Goal: Feedback & Contribution: Submit feedback/report problem

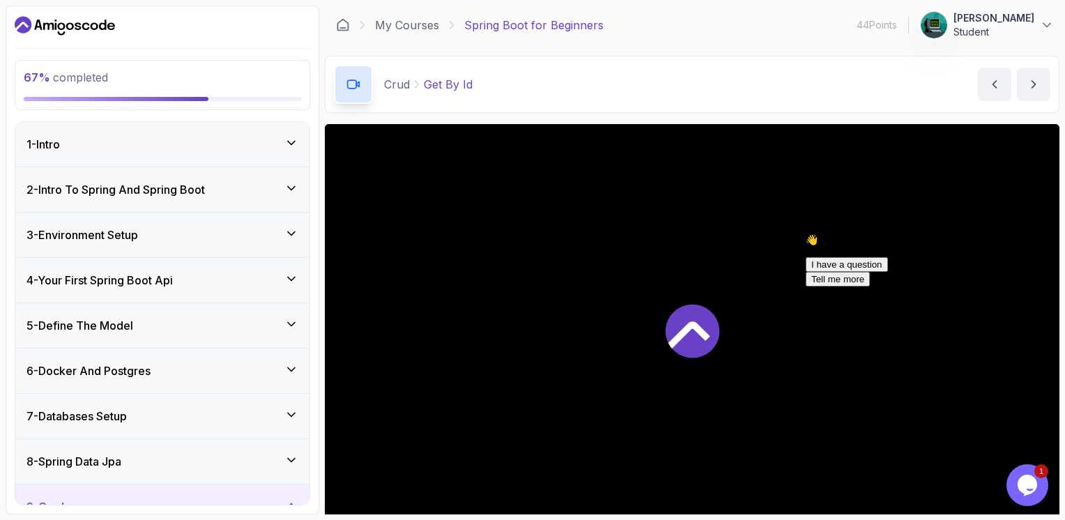
click at [1035, 494] on icon "Opens Chat This icon Opens the chat window." at bounding box center [1027, 485] width 22 height 22
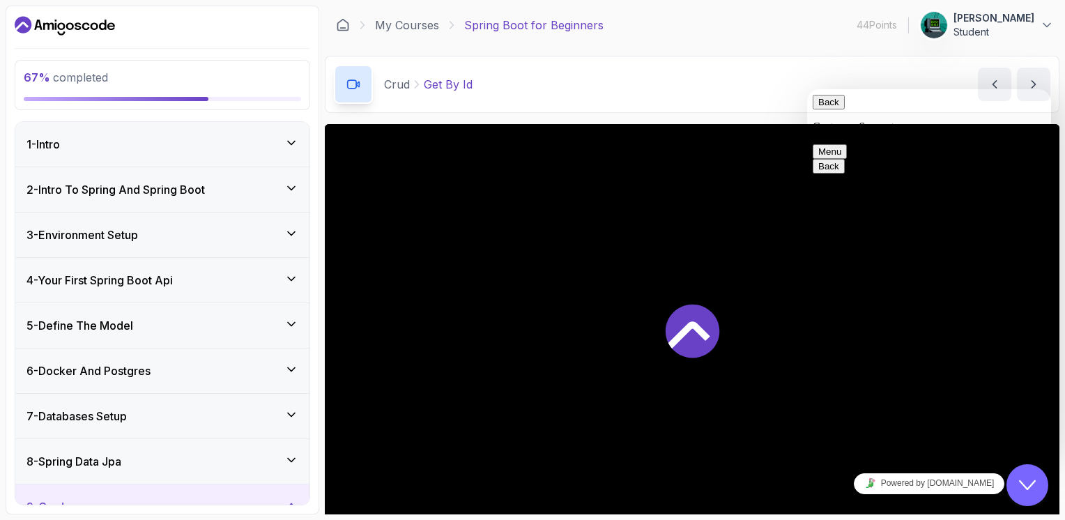
click at [1027, 487] on icon "Close Chat This icon closes the chat window." at bounding box center [1027, 485] width 17 height 17
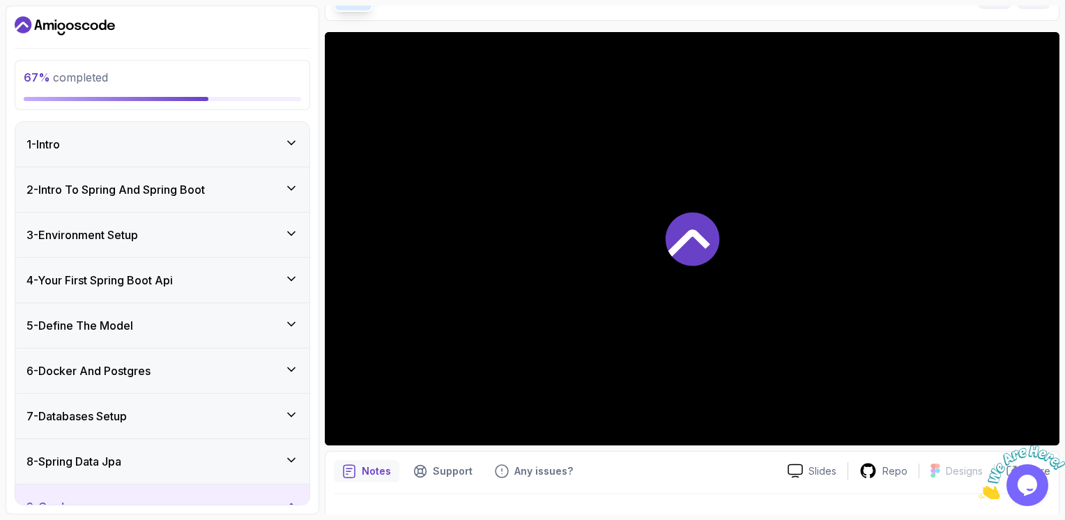
scroll to position [118, 0]
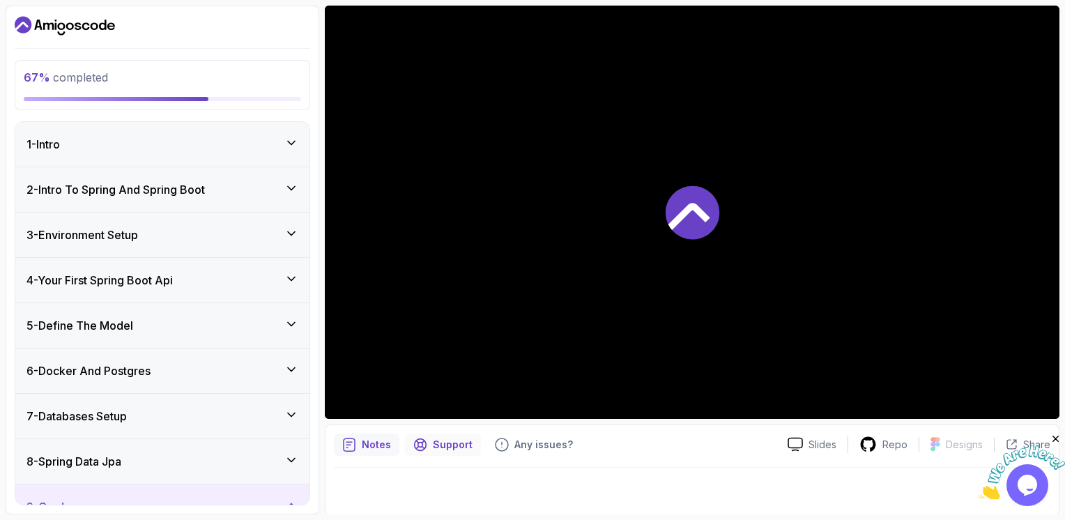
click at [450, 439] on p "Support" at bounding box center [453, 445] width 40 height 14
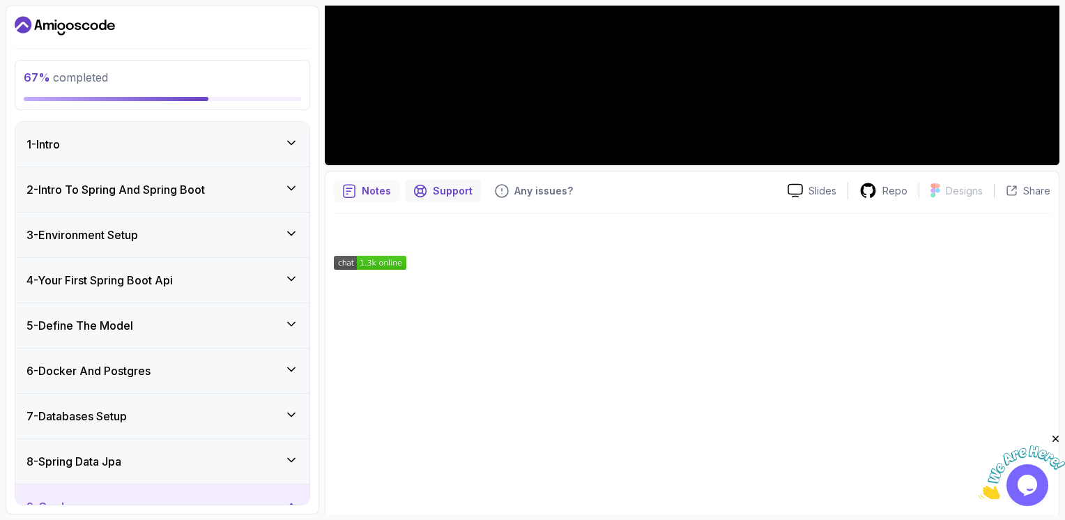
click at [363, 200] on div "Notes" at bounding box center [367, 191] width 66 height 22
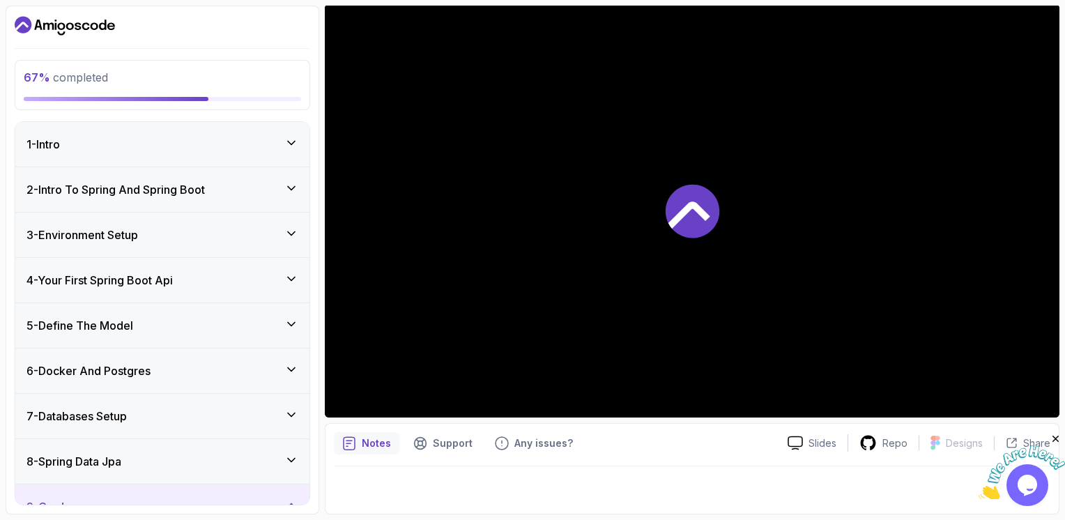
scroll to position [118, 0]
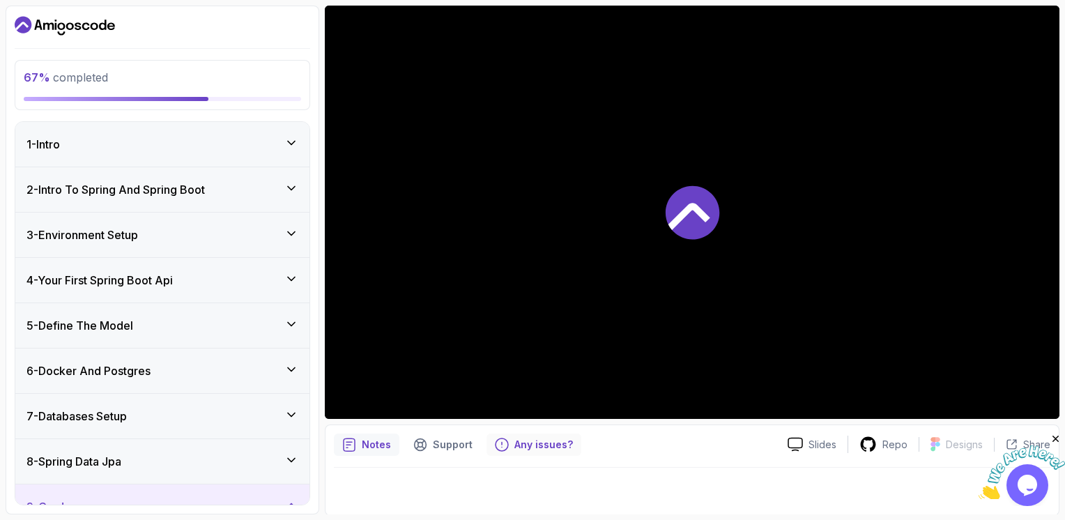
click at [537, 452] on div "Any issues?" at bounding box center [534, 445] width 95 height 22
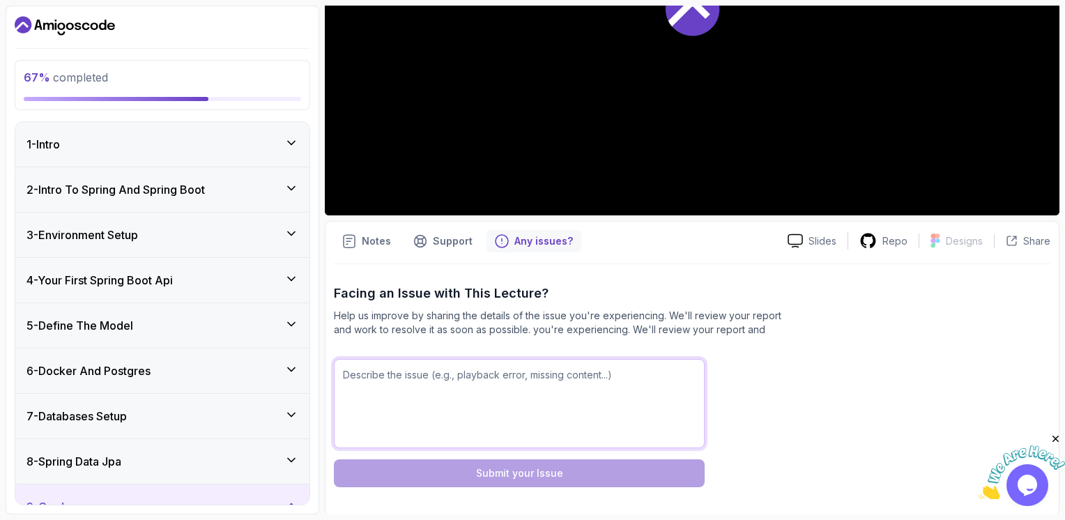
click at [637, 390] on textarea at bounding box center [519, 403] width 371 height 89
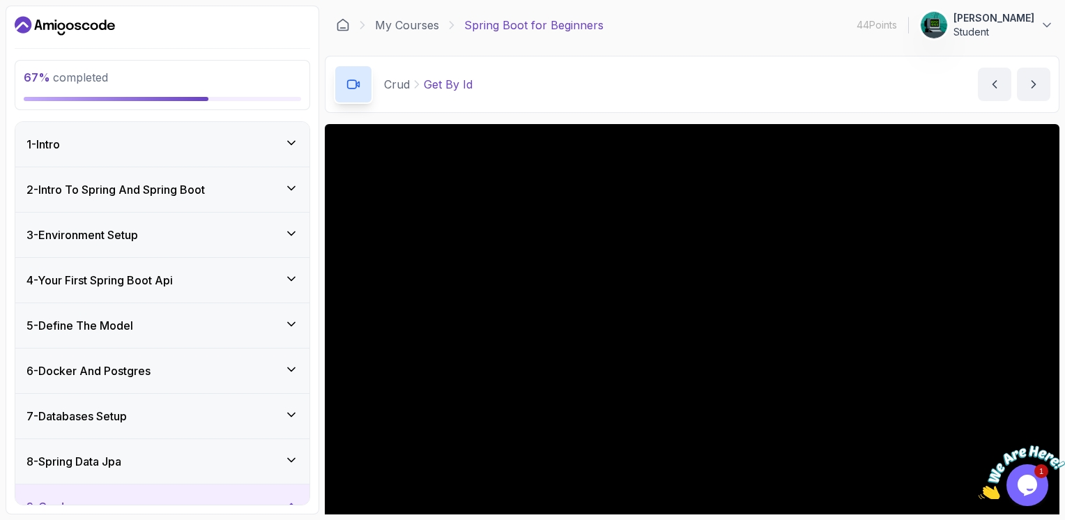
click at [188, 177] on div "2 - Intro To Spring And Spring Boot" at bounding box center [162, 189] width 294 height 45
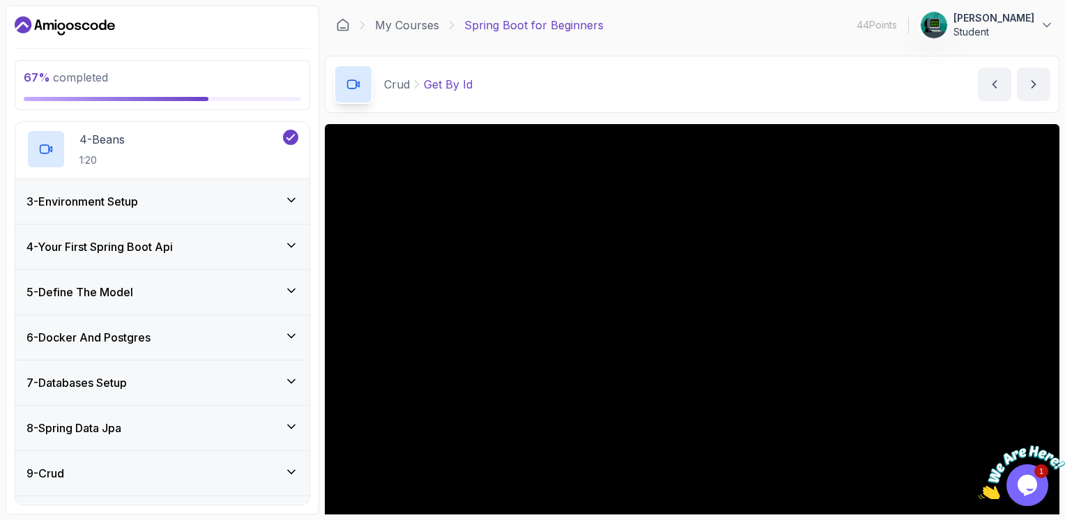
scroll to position [349, 0]
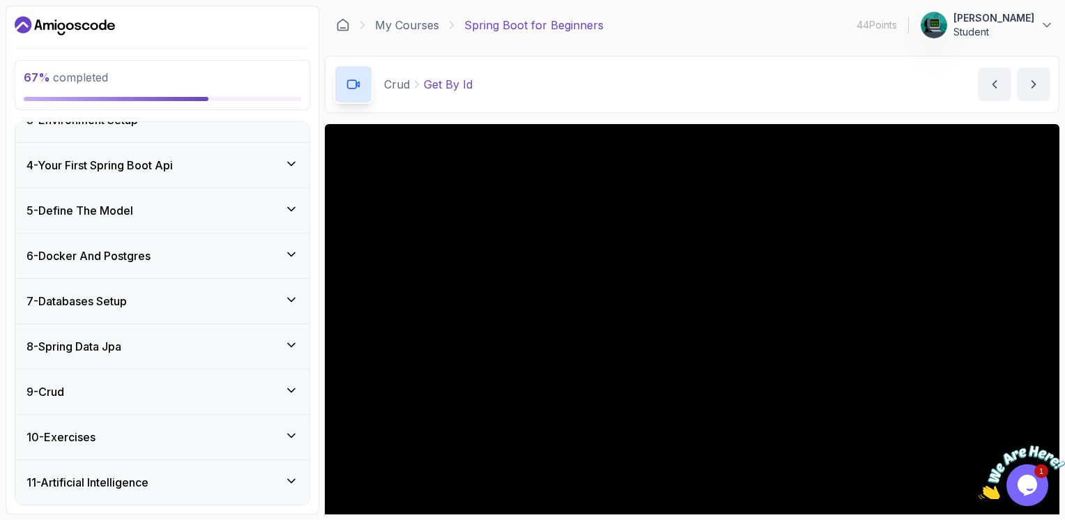
click at [206, 152] on div "4 - Your First Spring Boot Api" at bounding box center [162, 165] width 294 height 45
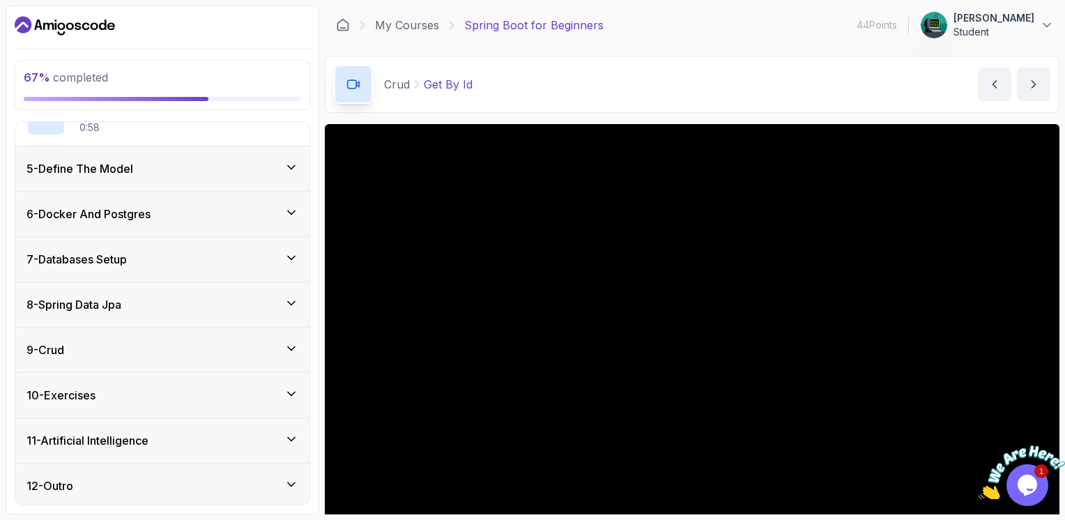
click at [156, 152] on div "5 - Define The Model" at bounding box center [162, 168] width 294 height 45
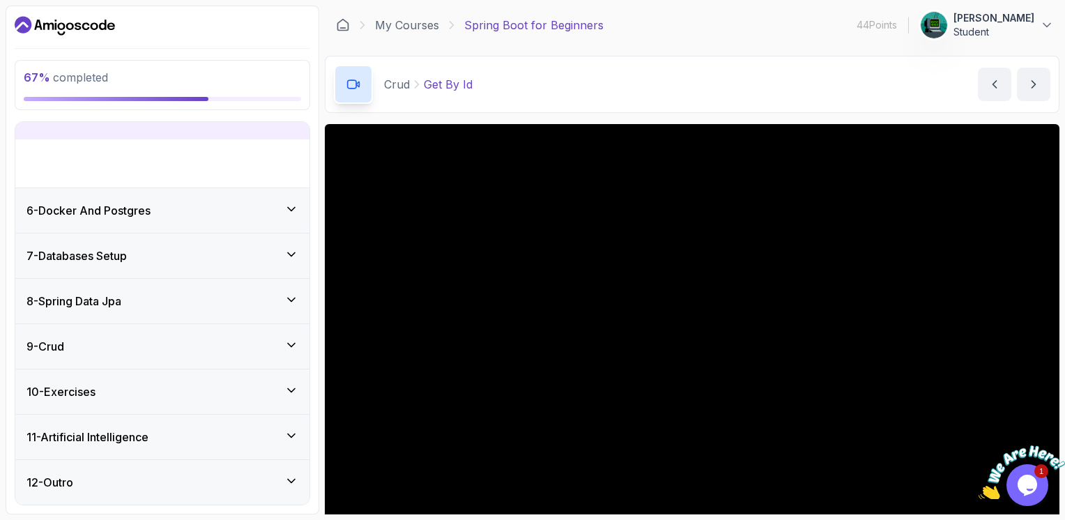
scroll to position [157, 0]
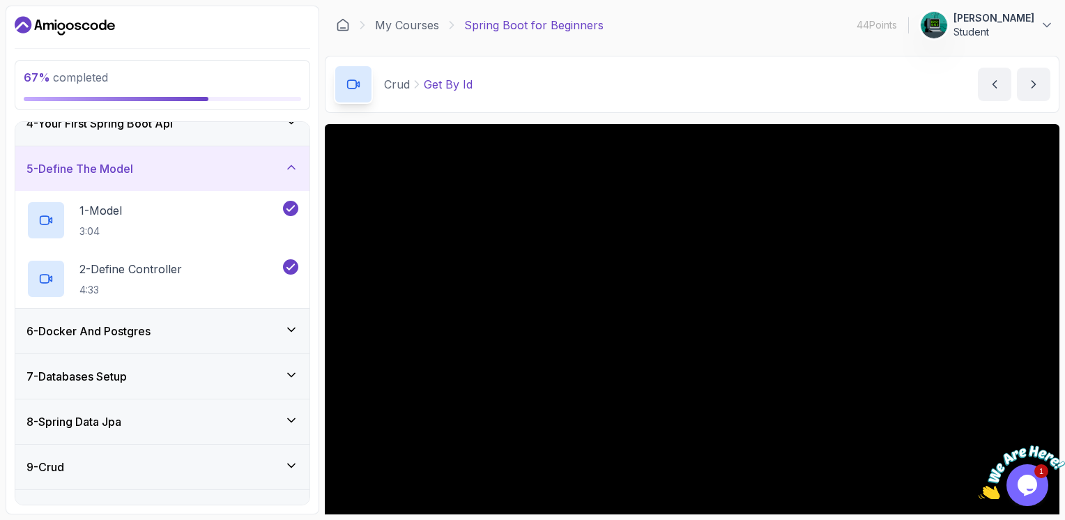
click at [162, 333] on div "6 - Docker And Postgres" at bounding box center [162, 331] width 272 height 17
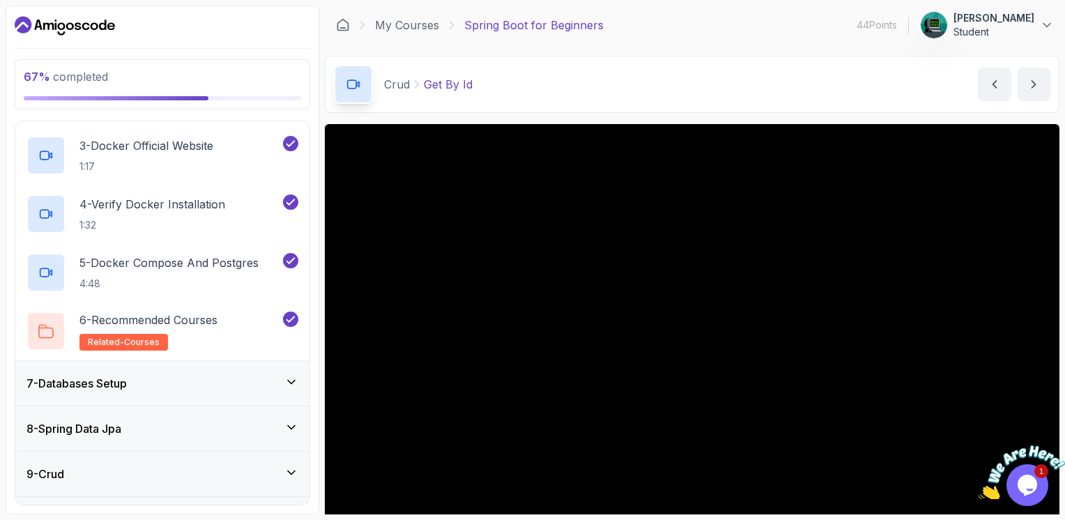
scroll to position [425, 0]
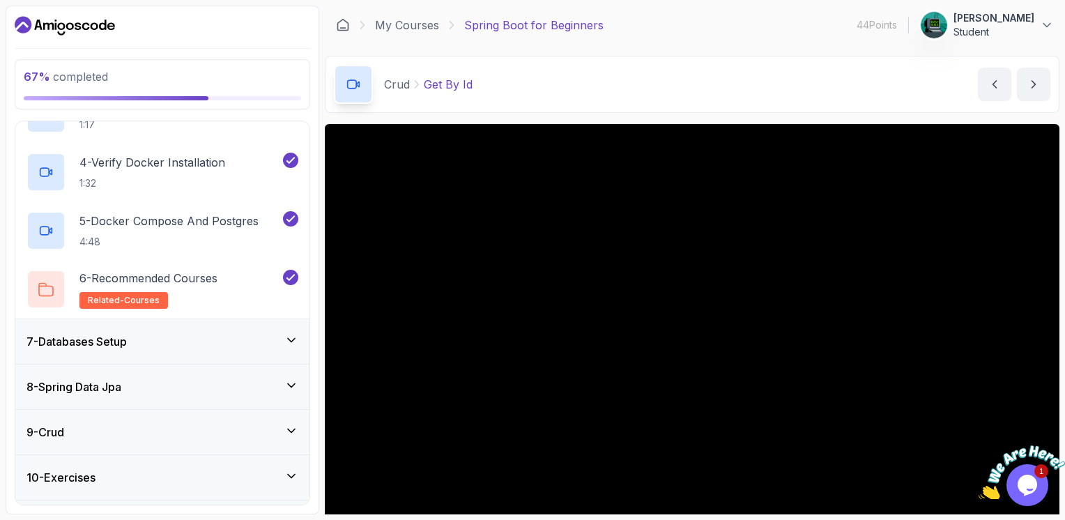
click at [160, 340] on div "7 - Databases Setup" at bounding box center [162, 341] width 272 height 17
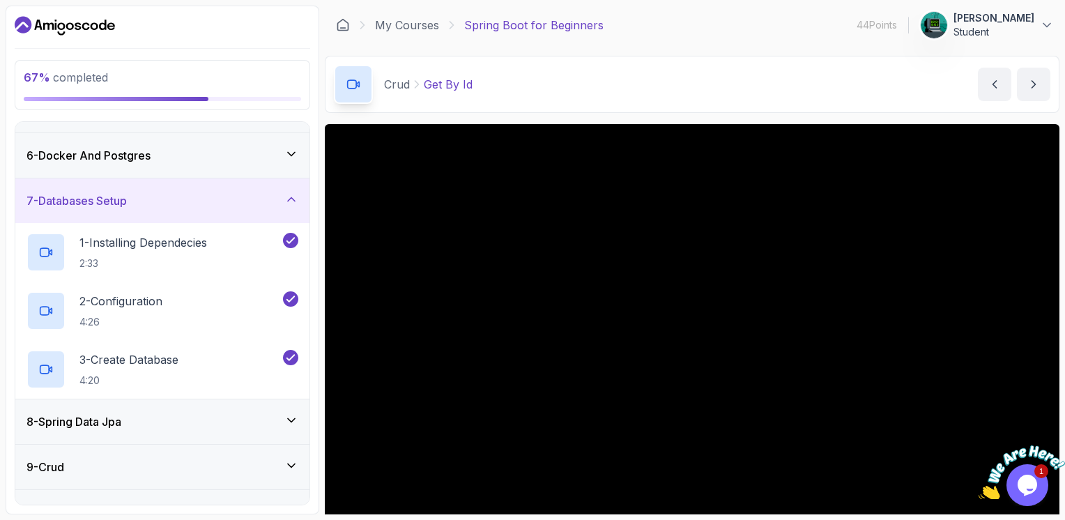
scroll to position [332, 0]
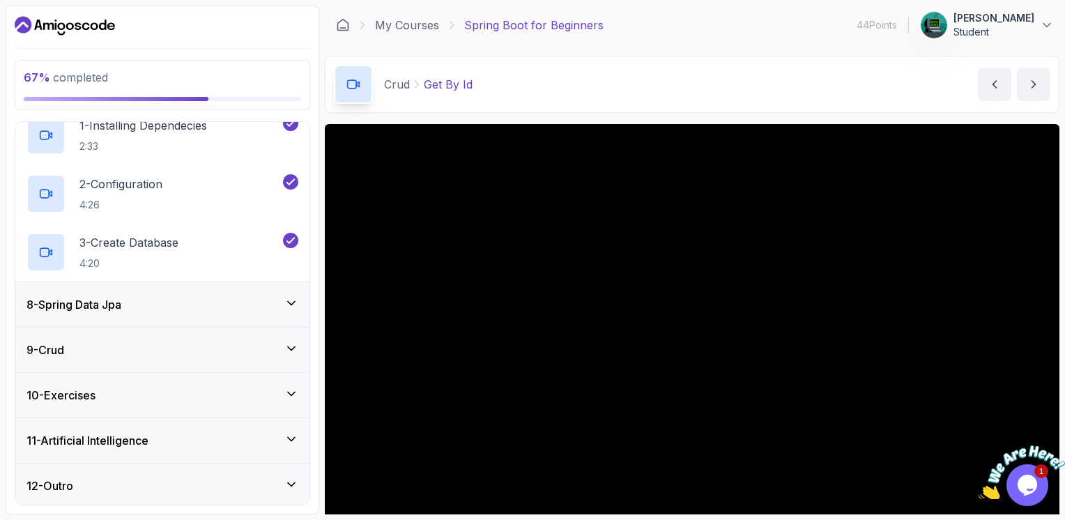
click at [169, 309] on div "8 - Spring Data Jpa" at bounding box center [162, 304] width 272 height 17
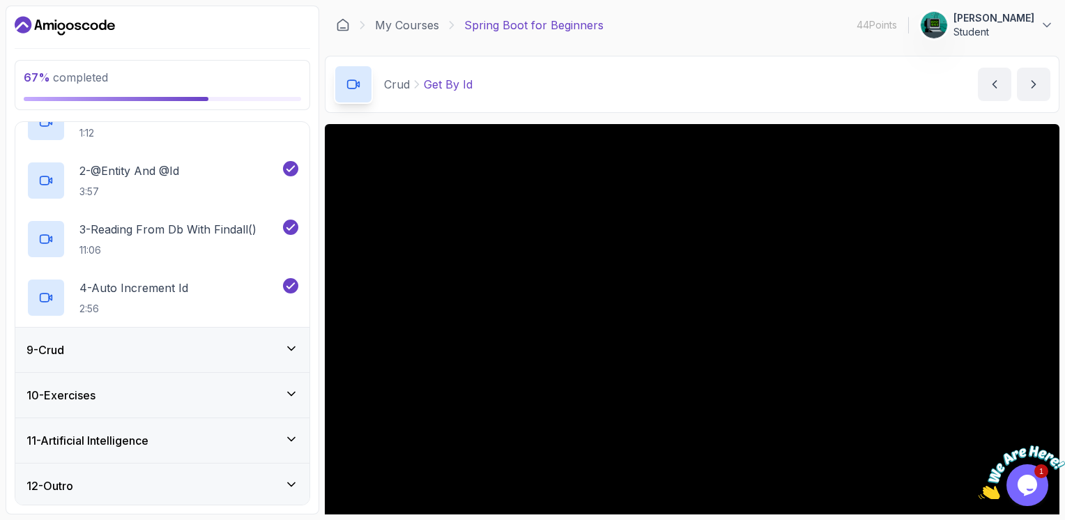
click at [229, 360] on div "9 - Crud" at bounding box center [162, 350] width 294 height 45
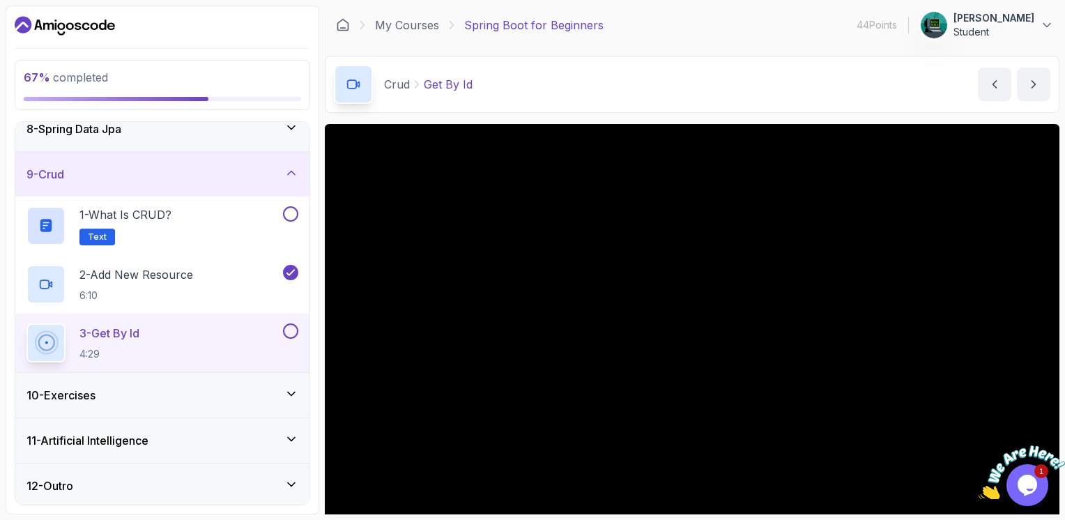
click at [169, 363] on div "3 - Get By Id 4:29" at bounding box center [162, 343] width 294 height 59
click at [215, 349] on div "3 - Get By Id 4:29" at bounding box center [153, 342] width 254 height 39
click at [290, 213] on button at bounding box center [290, 213] width 15 height 15
click at [287, 208] on icon at bounding box center [290, 214] width 13 height 14
click at [287, 208] on button at bounding box center [290, 213] width 15 height 15
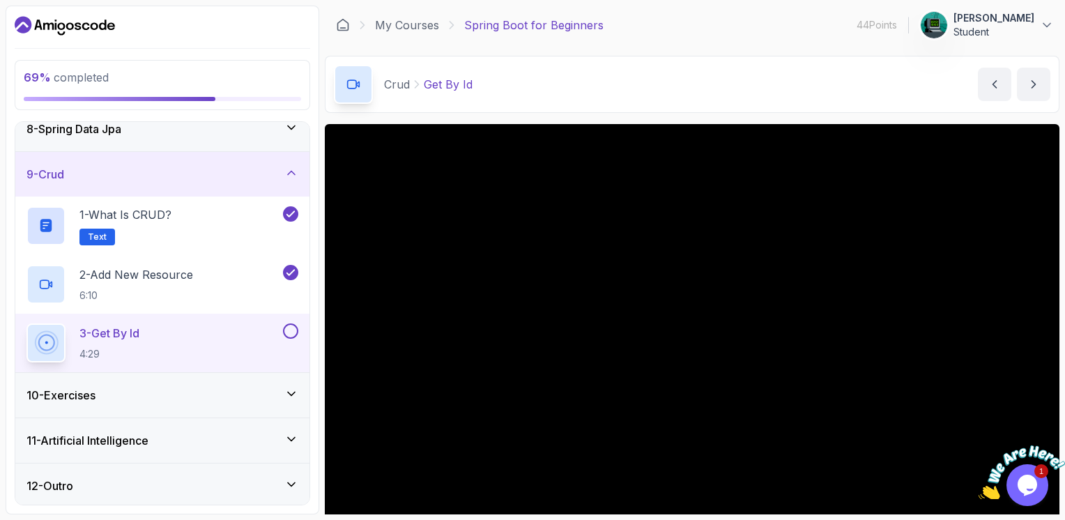
click at [178, 336] on div "3 - Get By Id 4:29" at bounding box center [153, 342] width 254 height 39
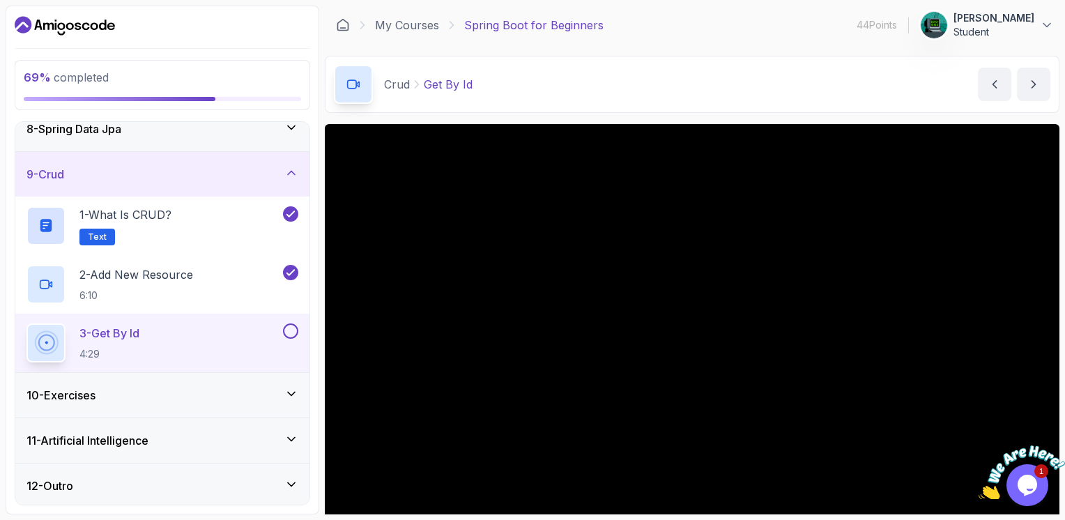
click at [288, 323] on button at bounding box center [290, 330] width 15 height 15
click at [252, 388] on div "10 - Exercises" at bounding box center [162, 395] width 272 height 17
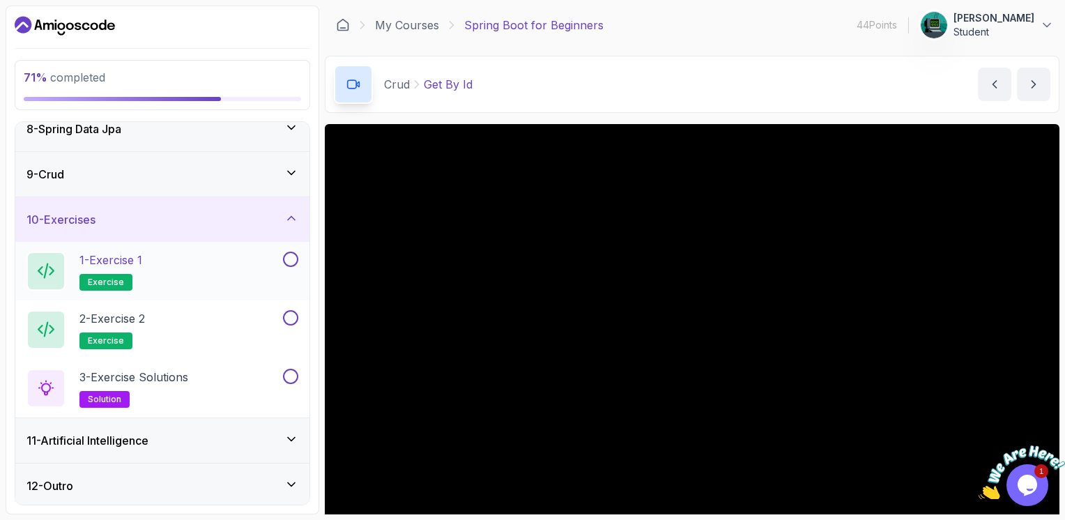
click at [217, 252] on div "1 - Exercise 1 exercise" at bounding box center [153, 271] width 254 height 39
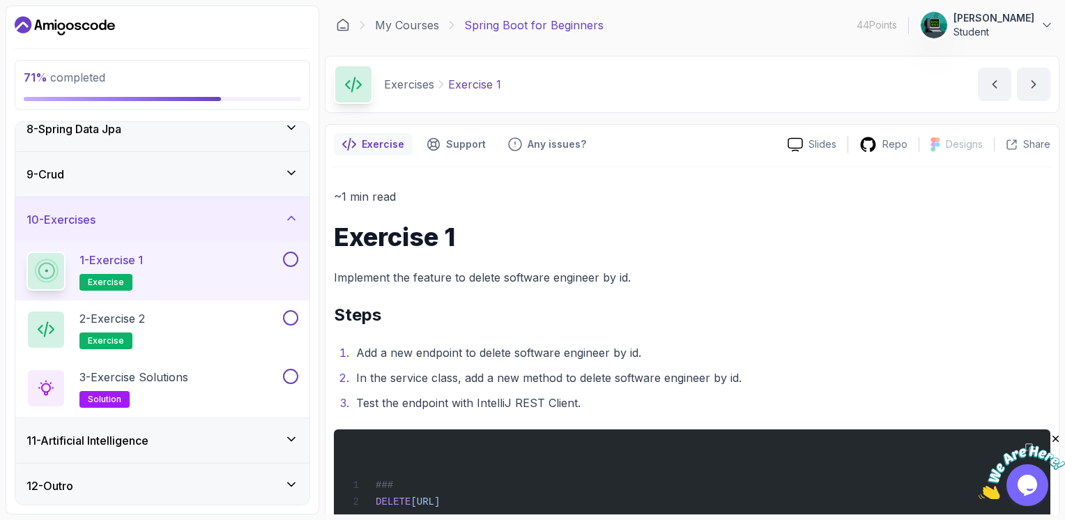
scroll to position [34, 0]
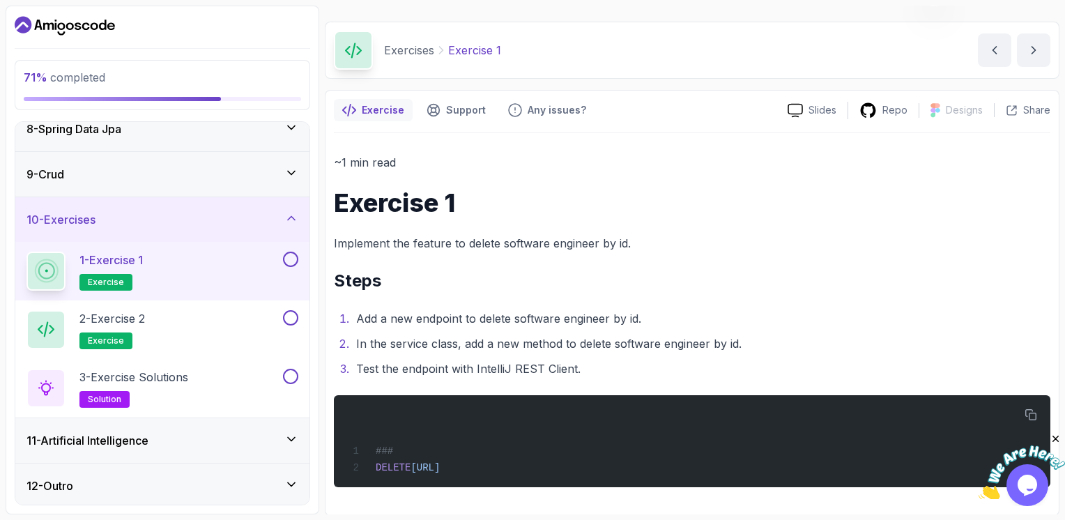
click at [105, 266] on h2 "1 - Exercise 1 exercise" at bounding box center [110, 271] width 63 height 39
click at [188, 432] on div "11 - Artificial Intelligence" at bounding box center [162, 440] width 272 height 17
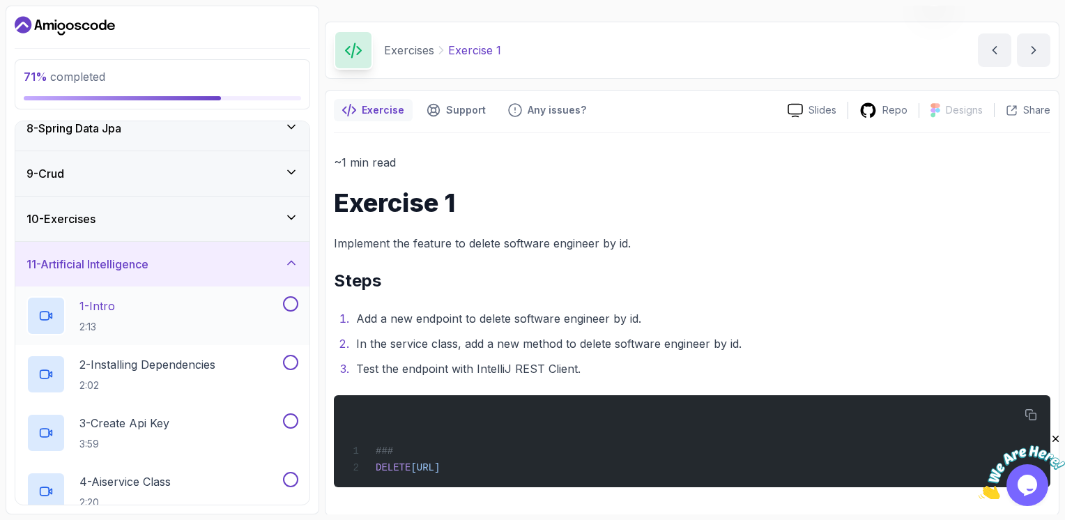
click at [100, 321] on p "2:13" at bounding box center [97, 327] width 36 height 14
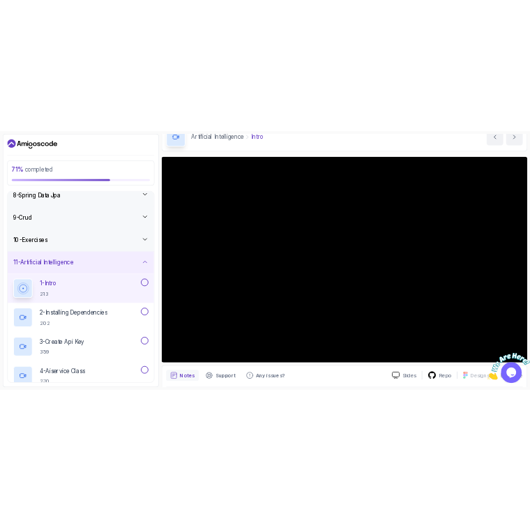
scroll to position [67, 0]
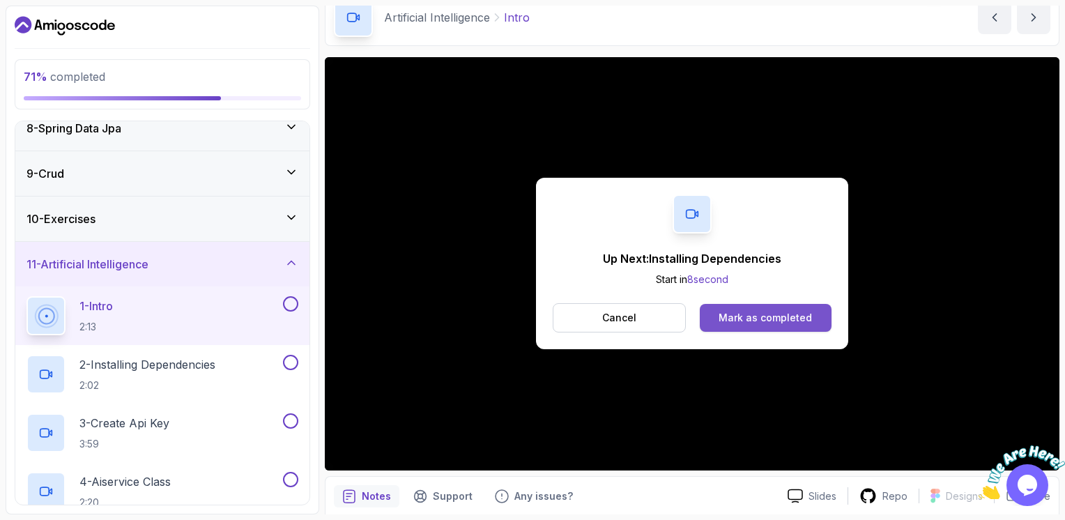
click at [758, 316] on div "Mark as completed" at bounding box center [765, 318] width 93 height 14
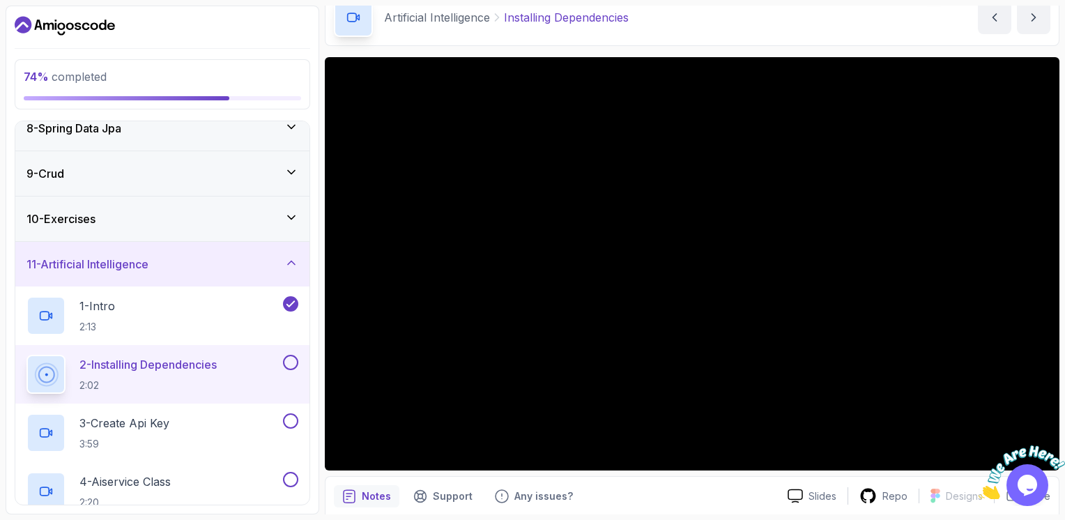
click at [433, 48] on main "My Courses Spring Boot for Beginners 44 Points Fred Musart Student 11 - Artific…" at bounding box center [692, 260] width 735 height 509
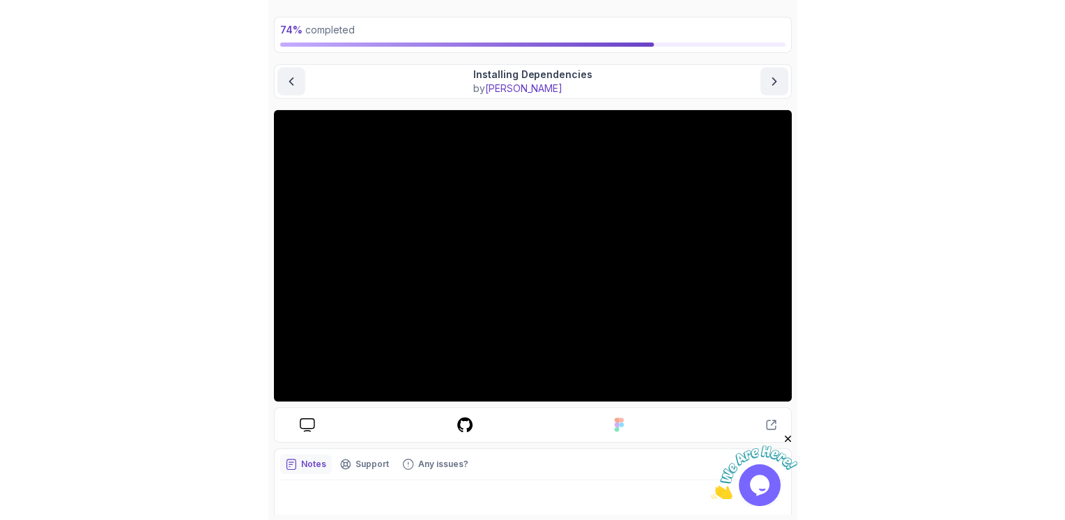
scroll to position [61, 0]
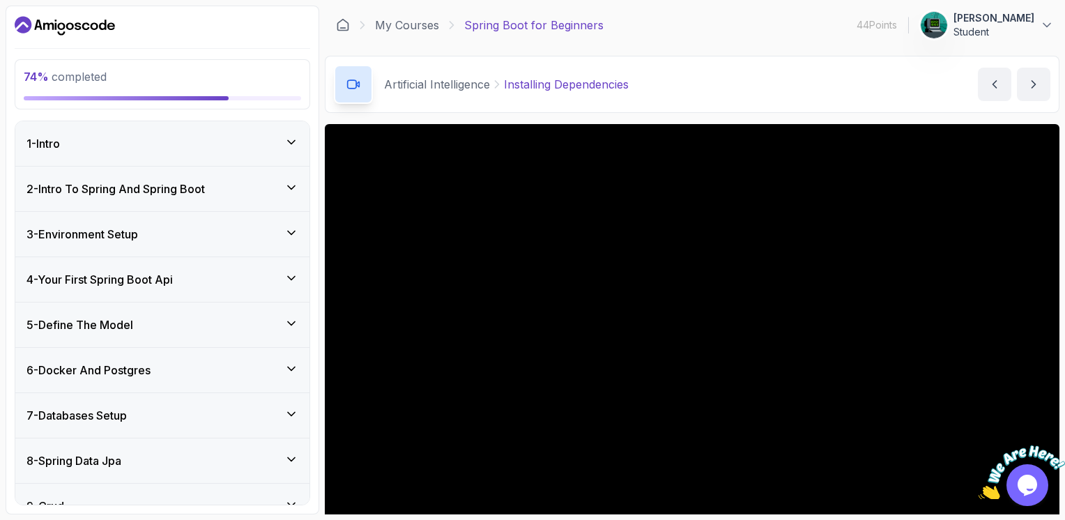
click at [254, 234] on div "3 - Environment Setup" at bounding box center [162, 234] width 272 height 17
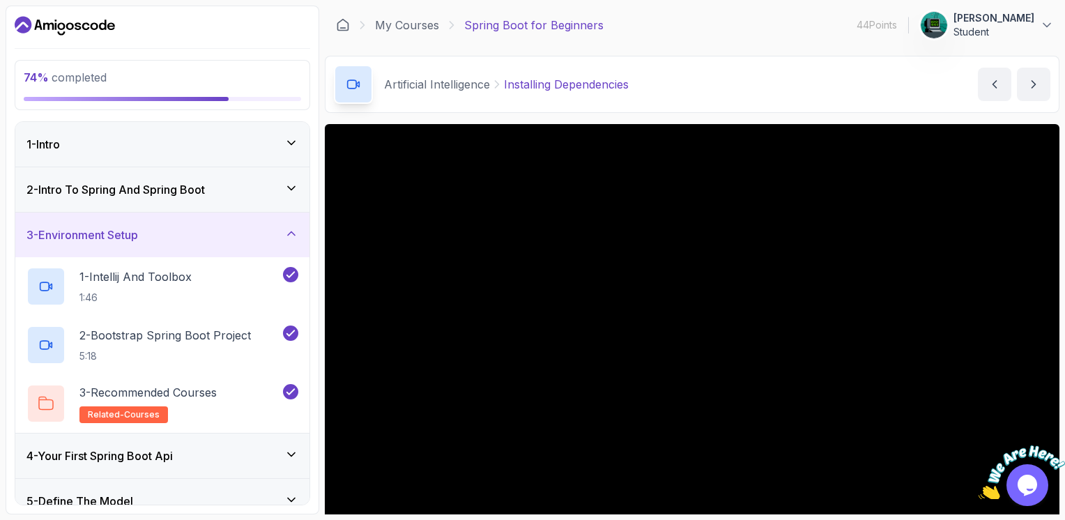
click at [254, 234] on div "3 - Environment Setup" at bounding box center [162, 235] width 272 height 17
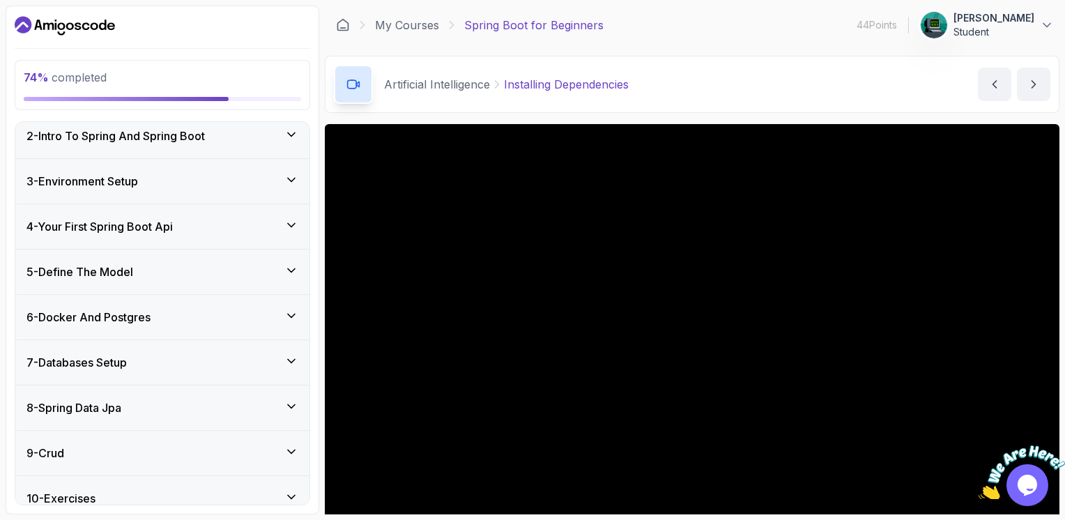
scroll to position [157, 0]
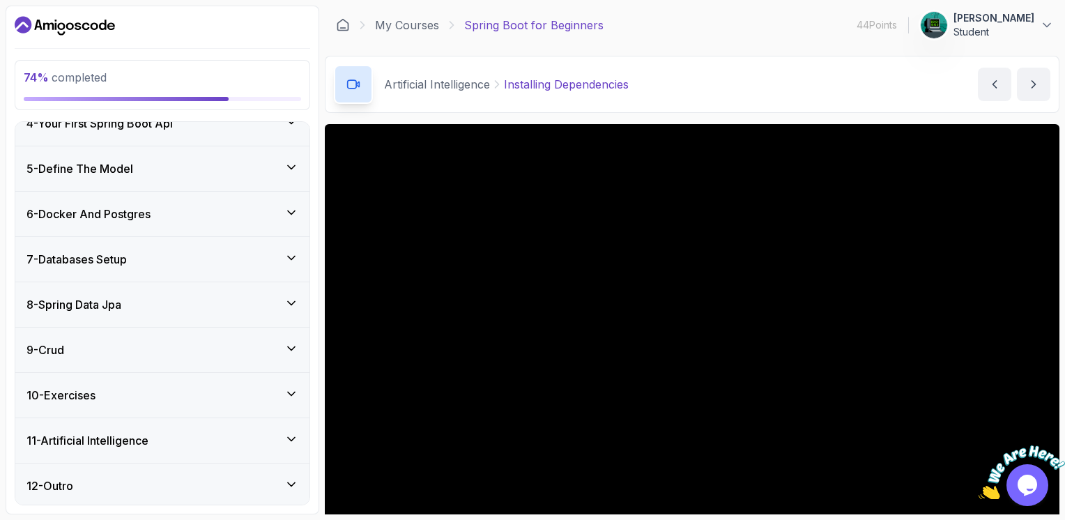
click at [165, 487] on div "12 - Outro" at bounding box center [162, 485] width 272 height 17
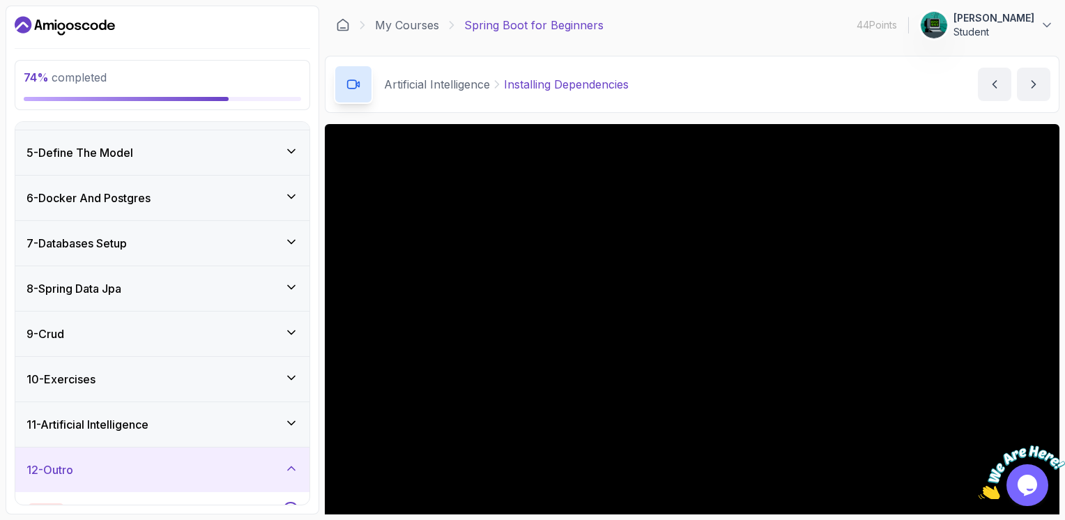
scroll to position [274, 0]
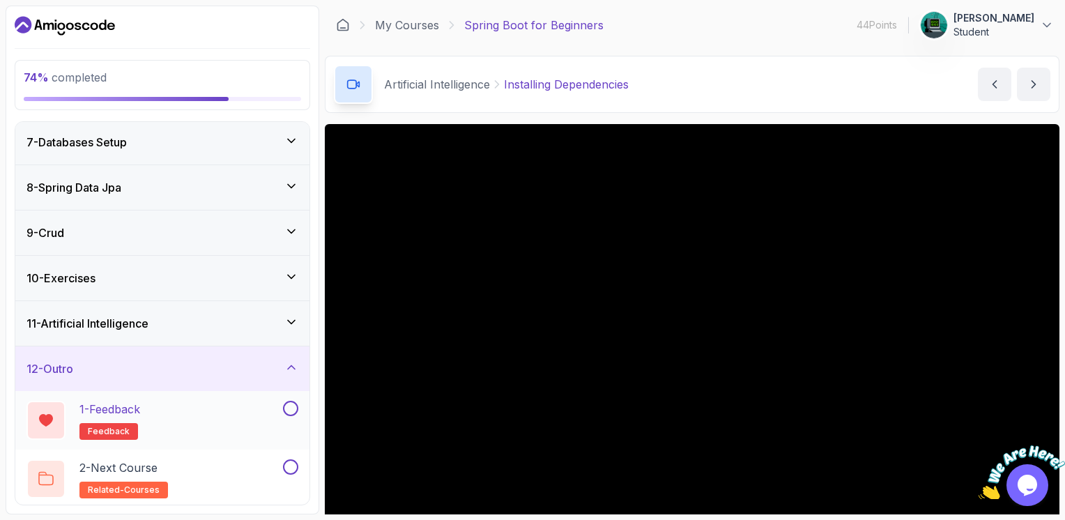
click at [148, 422] on div "1 - Feedback feedback" at bounding box center [153, 420] width 254 height 39
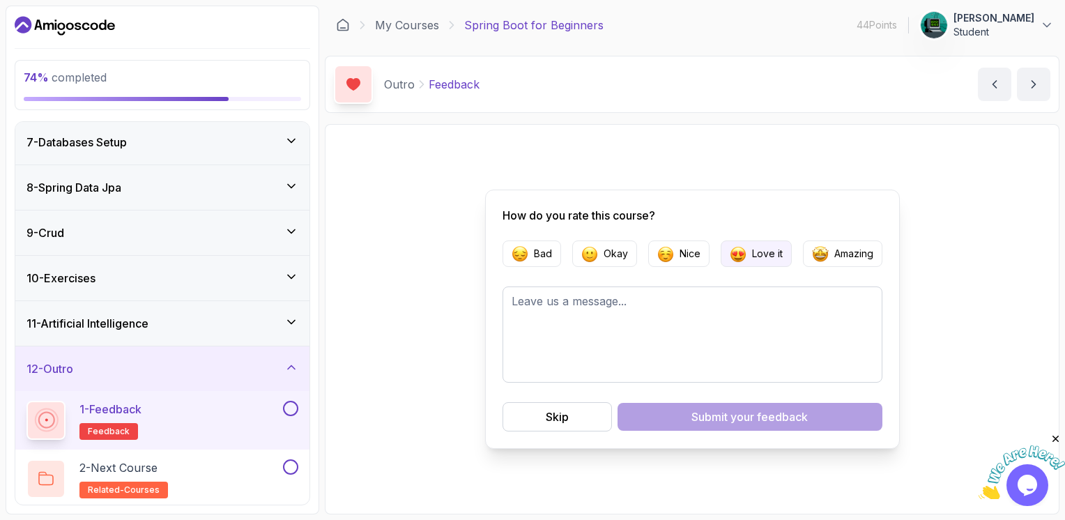
click at [770, 252] on p "Love it" at bounding box center [767, 254] width 31 height 14
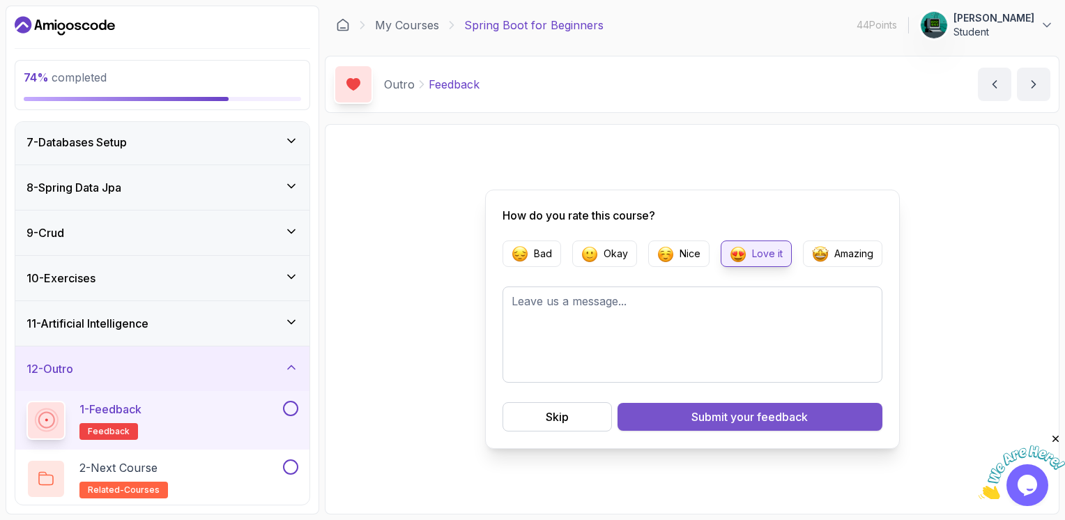
click at [731, 410] on span "your feedback" at bounding box center [769, 416] width 77 height 17
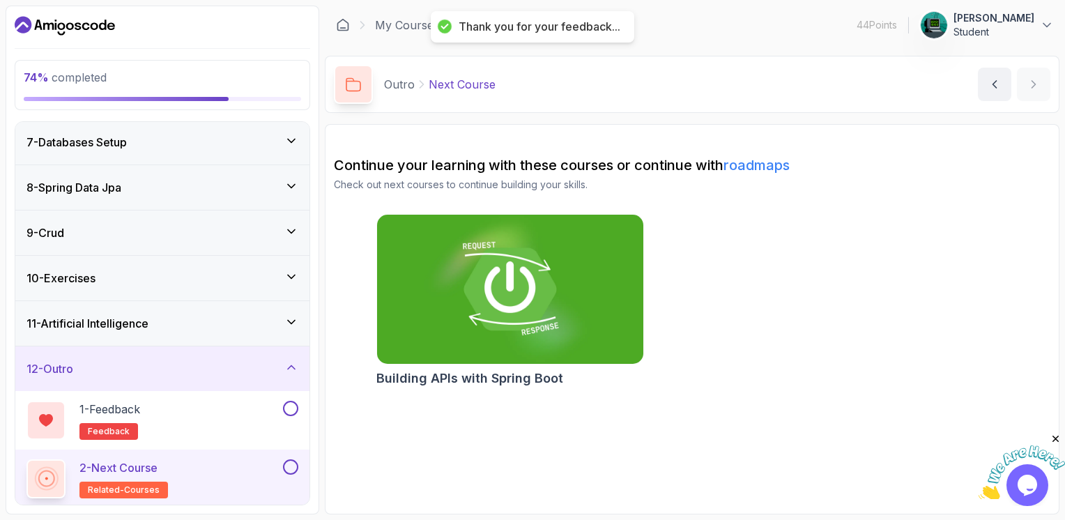
click at [457, 305] on img at bounding box center [510, 289] width 280 height 157
click at [466, 238] on img at bounding box center [510, 289] width 280 height 157
click at [1029, 29] on p "Student" at bounding box center [994, 32] width 81 height 14
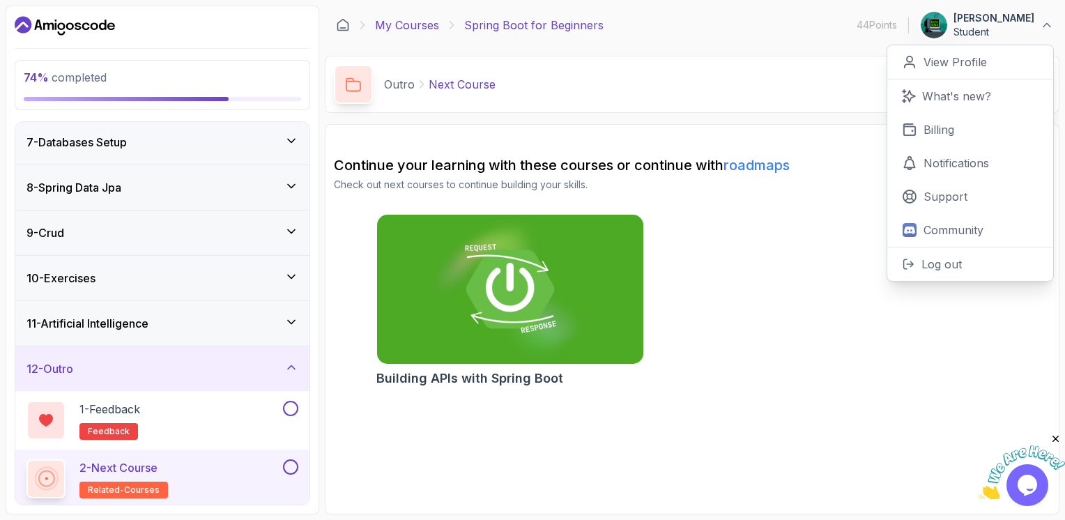
click at [385, 29] on link "My Courses" at bounding box center [407, 25] width 64 height 17
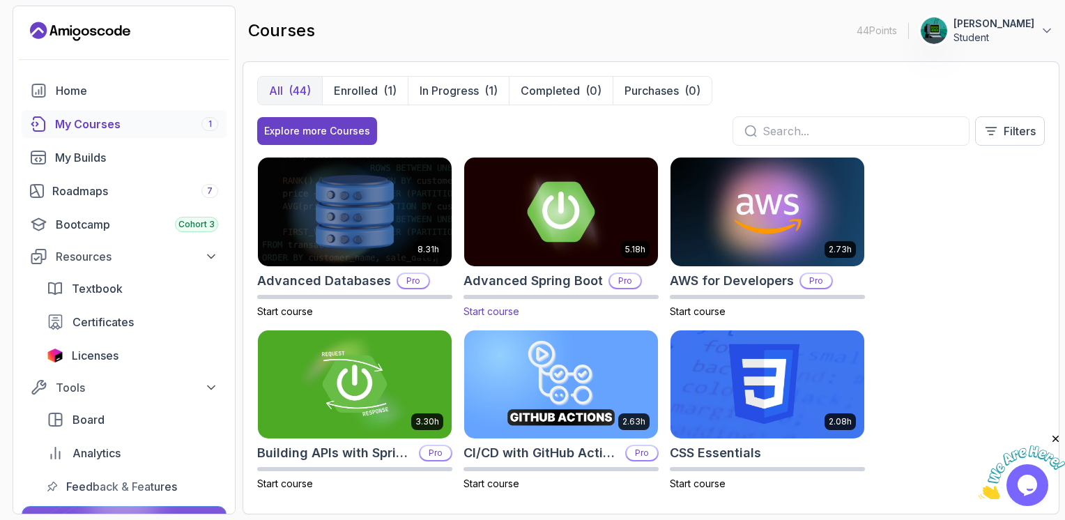
click at [546, 219] on img at bounding box center [561, 212] width 204 height 114
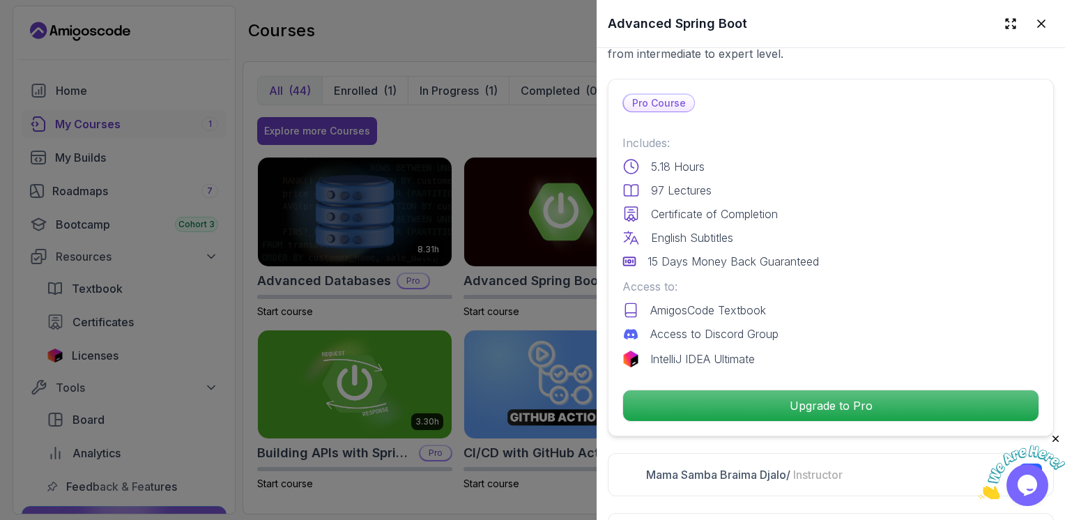
scroll to position [428, 0]
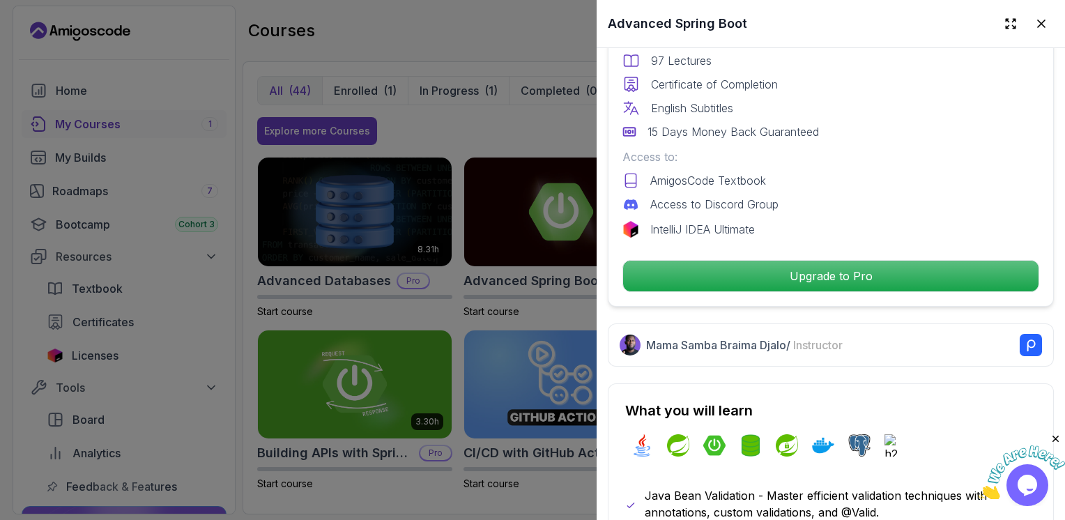
click at [482, 122] on div at bounding box center [532, 260] width 1065 height 520
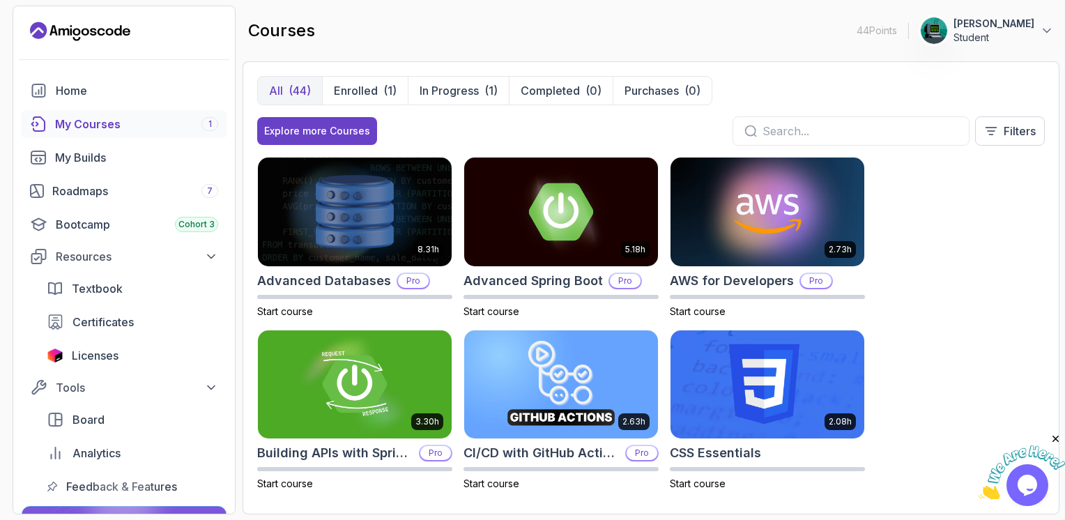
click at [482, 121] on div "Explore more Courses Filters" at bounding box center [651, 130] width 788 height 29
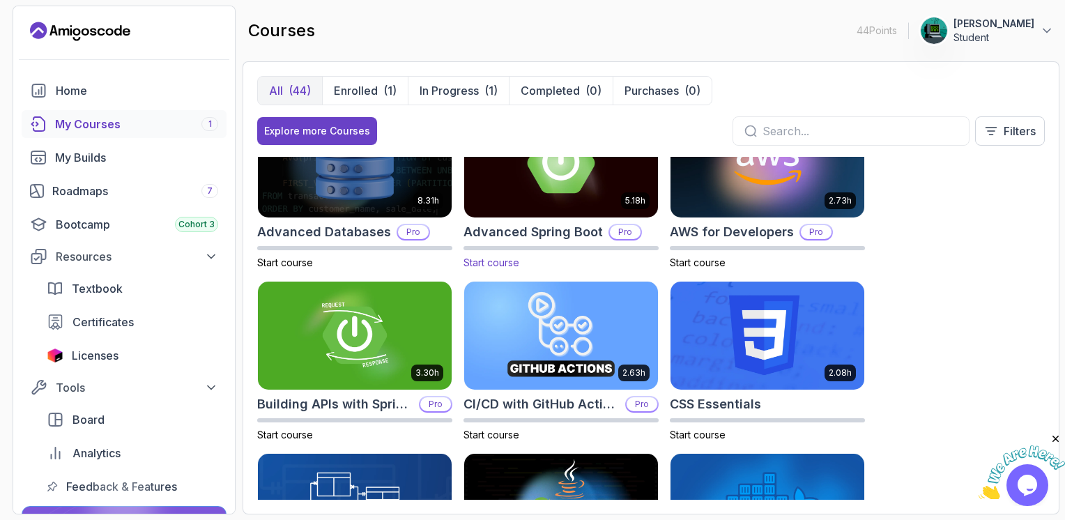
scroll to position [130, 0]
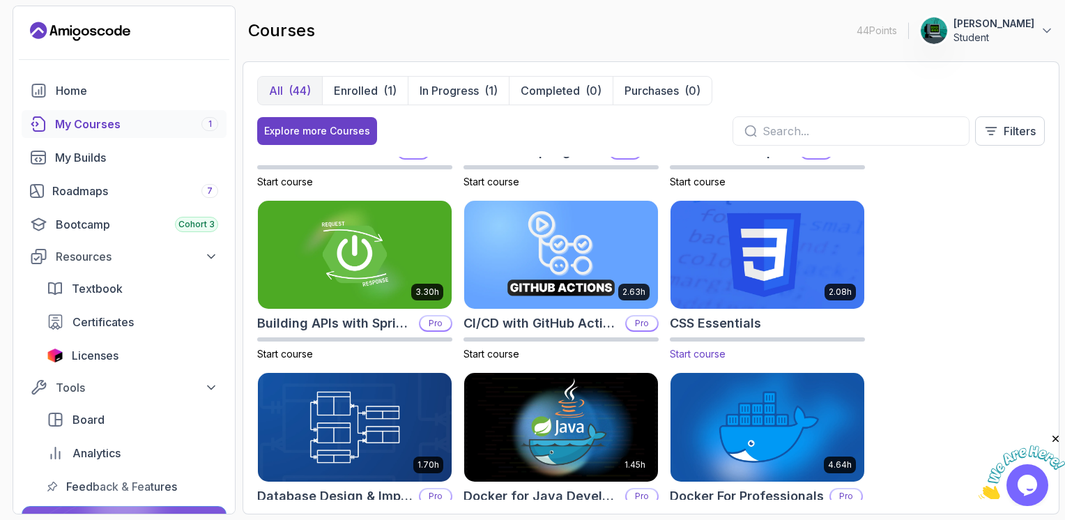
click at [782, 280] on img at bounding box center [768, 255] width 204 height 114
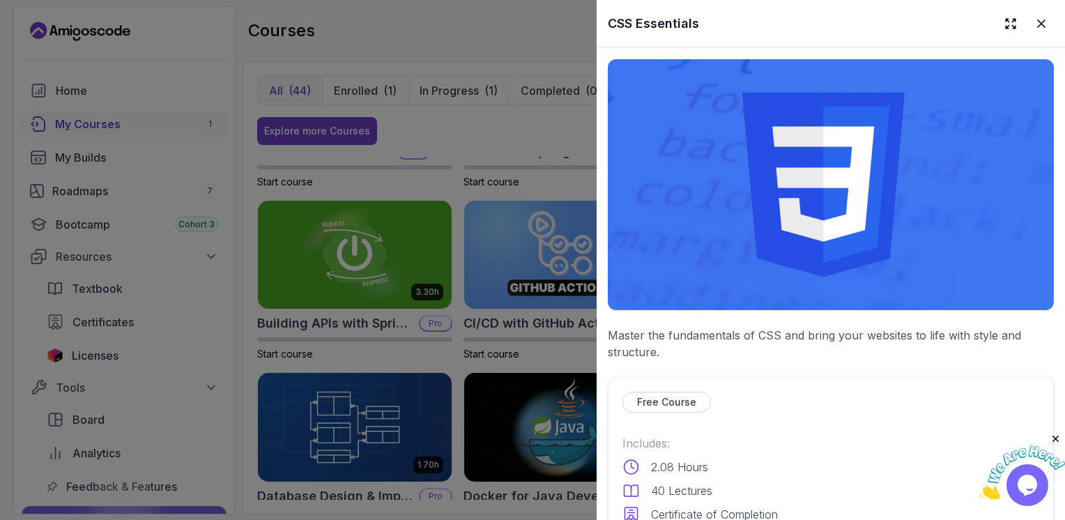
click at [454, 127] on div at bounding box center [532, 260] width 1065 height 520
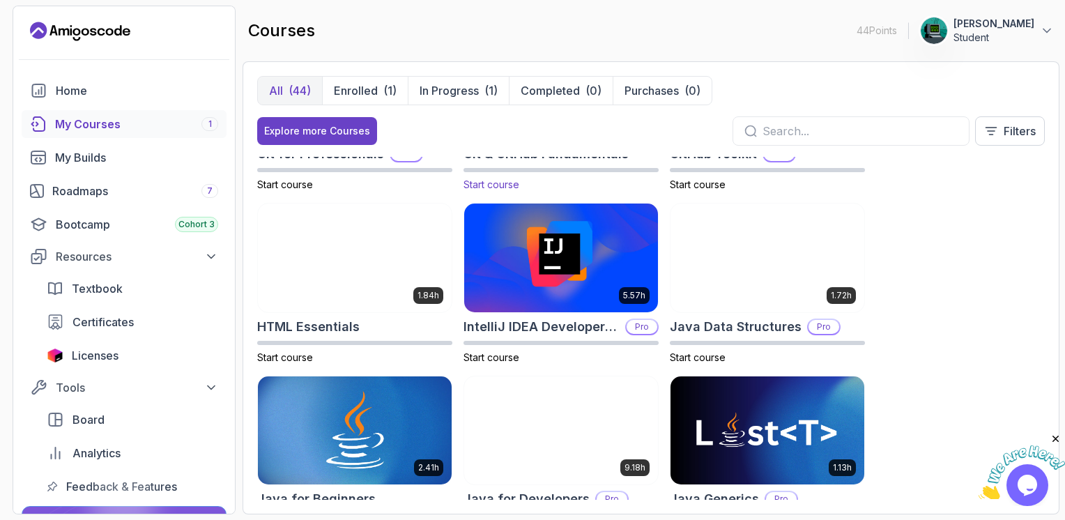
scroll to position [0, 0]
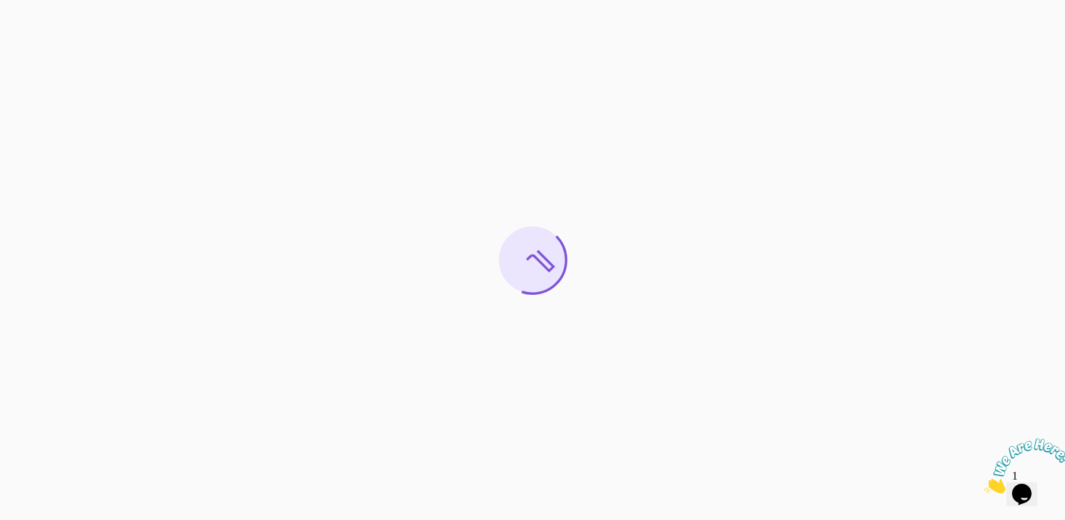
click at [1031, 487] on img at bounding box center [1027, 465] width 86 height 55
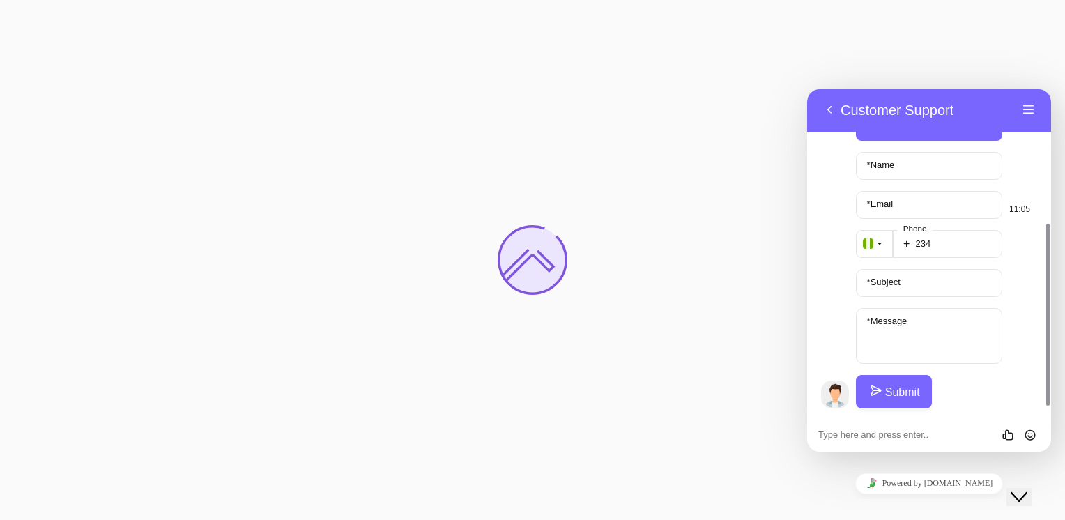
scroll to position [138, 0]
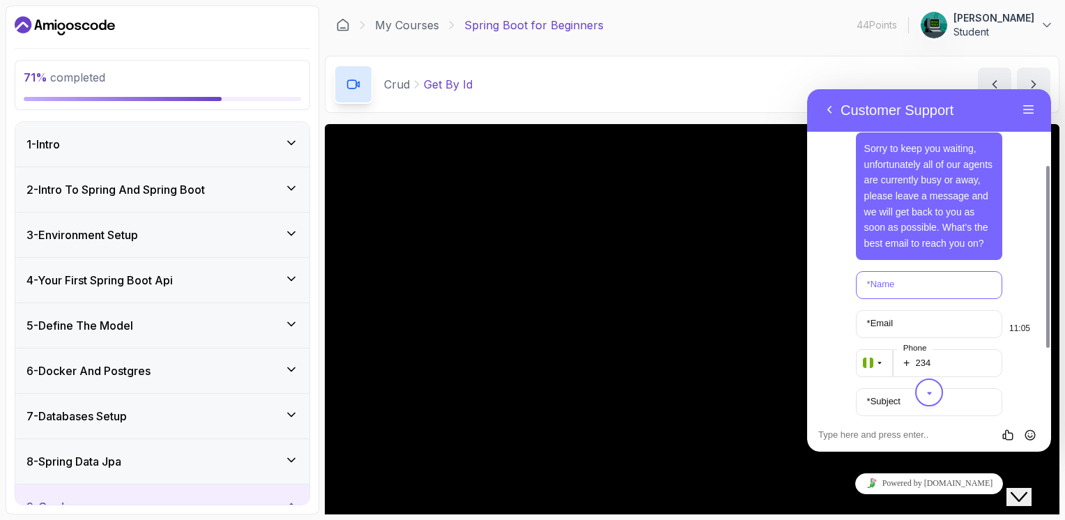
click at [913, 284] on input "* Name" at bounding box center [929, 285] width 147 height 28
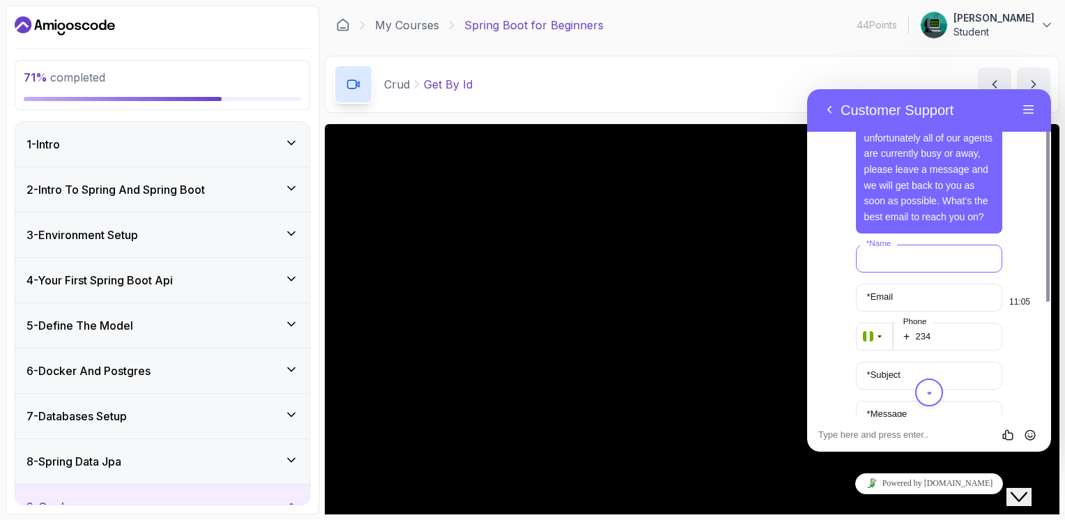
scroll to position [234, 0]
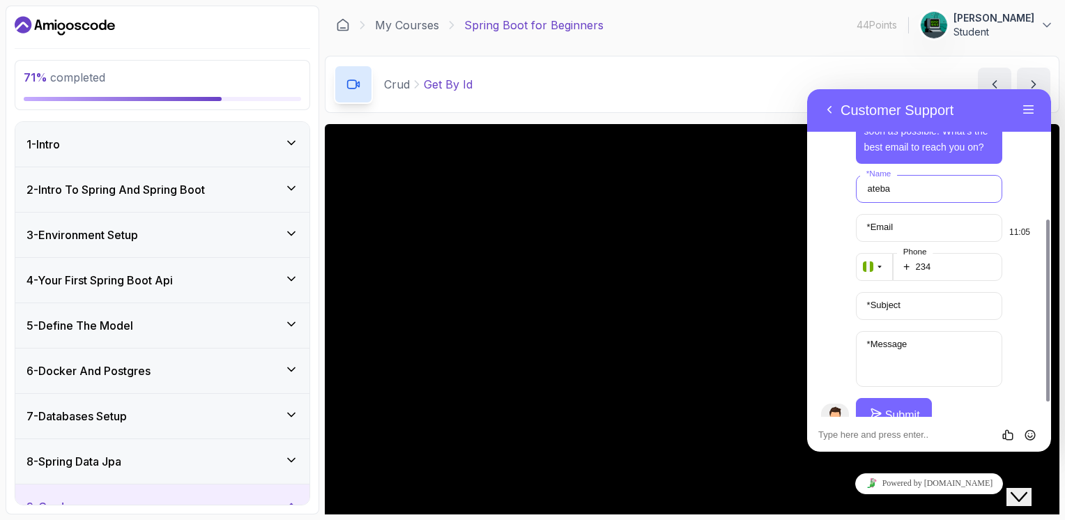
type input "ateba"
click at [903, 220] on input "* Email" at bounding box center [929, 228] width 147 height 28
type input "[EMAIL_ADDRESS][DOMAIN_NAME]"
click at [882, 265] on icon "button" at bounding box center [879, 267] width 8 height 17
click at [880, 265] on icon "button" at bounding box center [879, 267] width 8 height 17
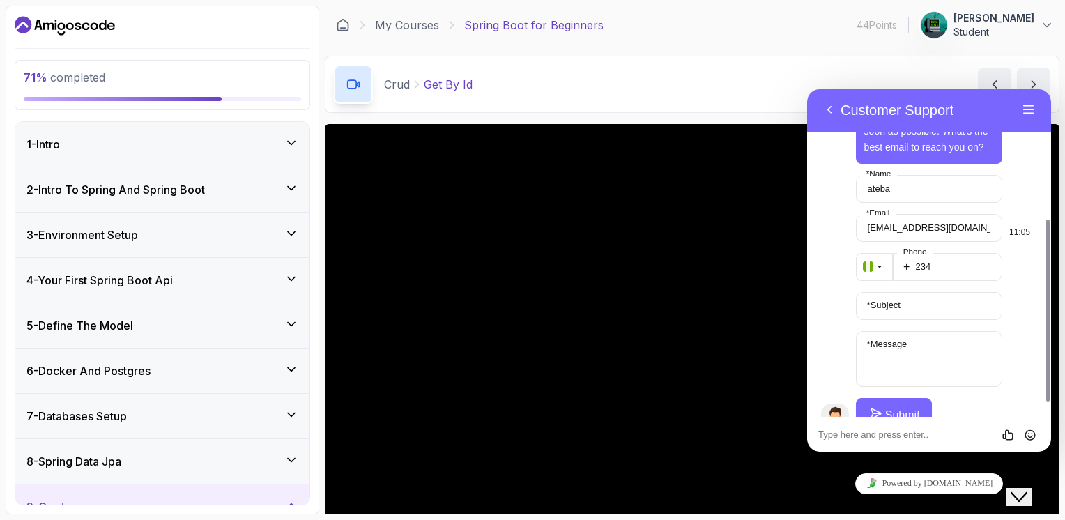
click at [880, 265] on icon "button" at bounding box center [879, 267] width 8 height 17
click at [906, 303] on input "text" at bounding box center [929, 306] width 125 height 28
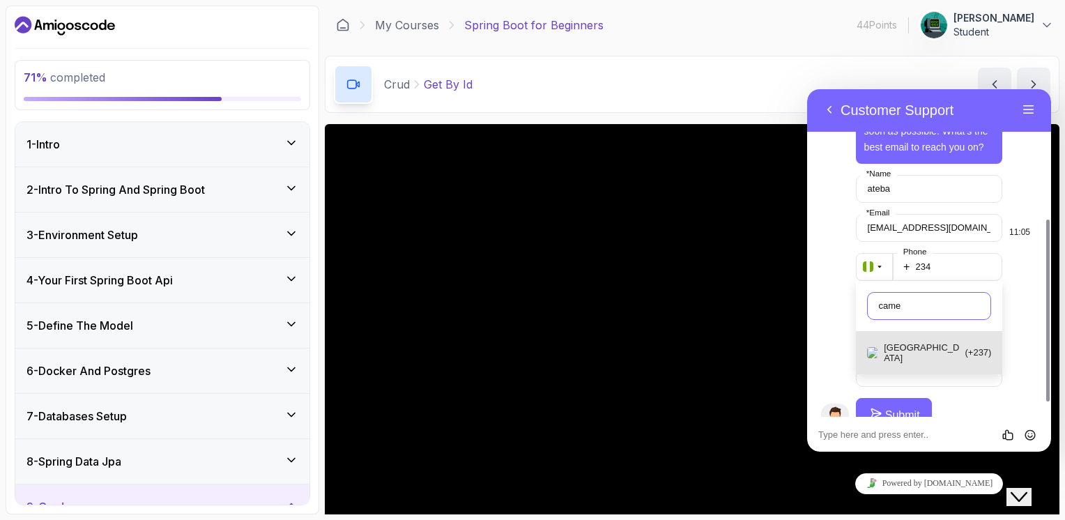
type input "came"
click at [944, 351] on p "Cameroon" at bounding box center [924, 352] width 81 height 21
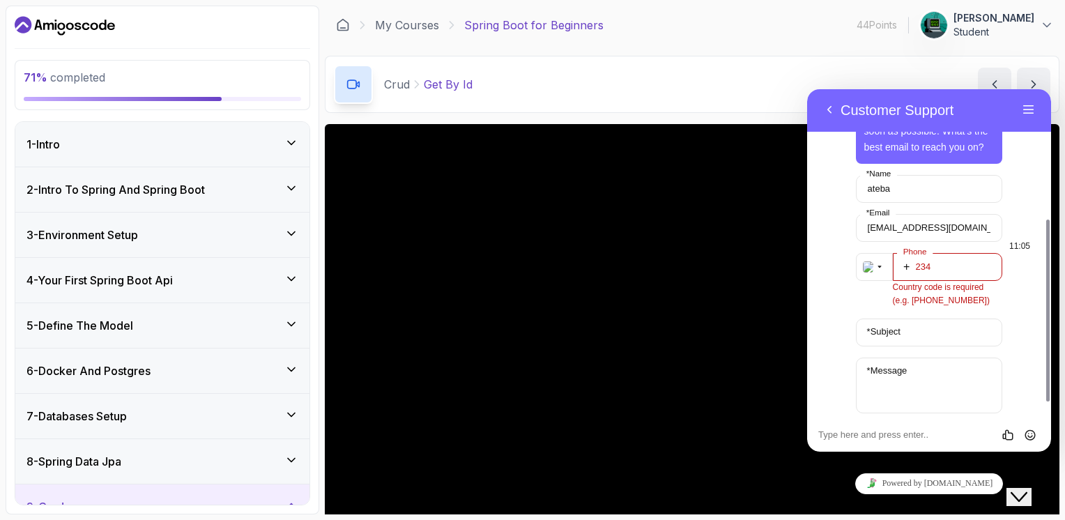
click at [948, 263] on input "234" at bounding box center [948, 267] width 110 height 28
type input "2"
click at [878, 272] on icon "button" at bounding box center [879, 267] width 8 height 17
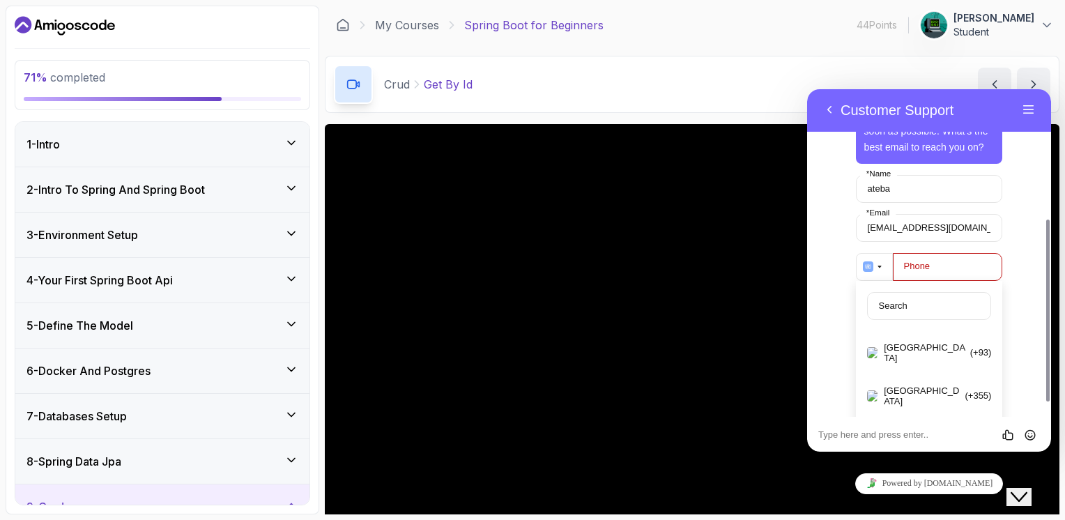
click at [878, 272] on icon "button" at bounding box center [879, 267] width 8 height 17
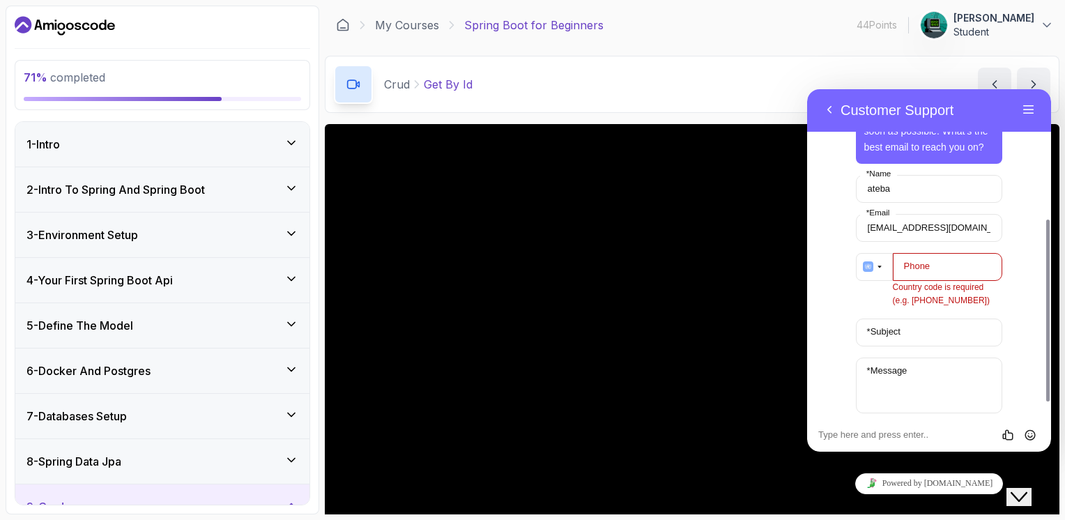
click at [878, 273] on icon "button" at bounding box center [879, 267] width 8 height 17
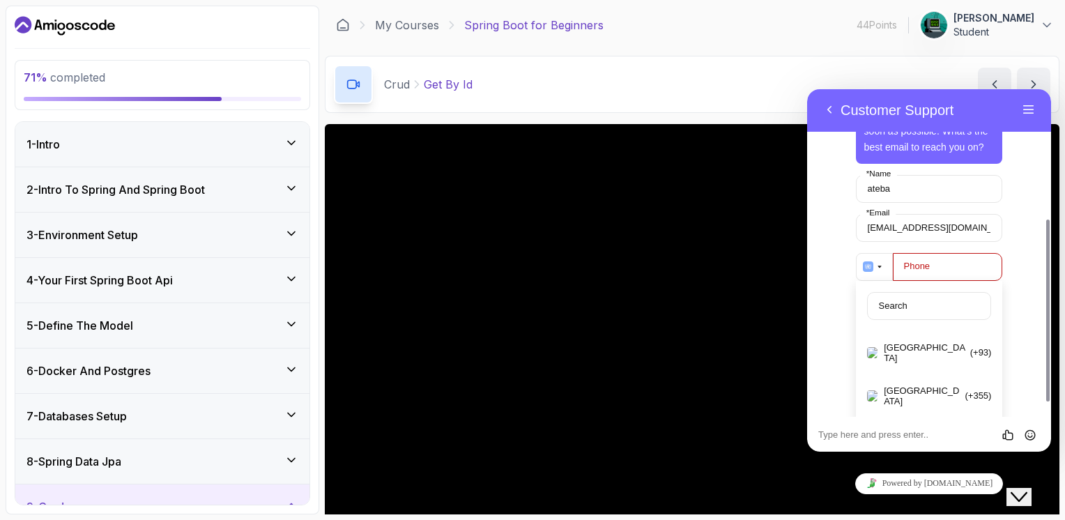
click at [908, 263] on label "Phone" at bounding box center [917, 266] width 40 height 10
click at [908, 263] on input "Phone" at bounding box center [948, 267] width 110 height 28
type input "699195353"
click at [903, 304] on input "text" at bounding box center [929, 306] width 125 height 28
type input "ca"
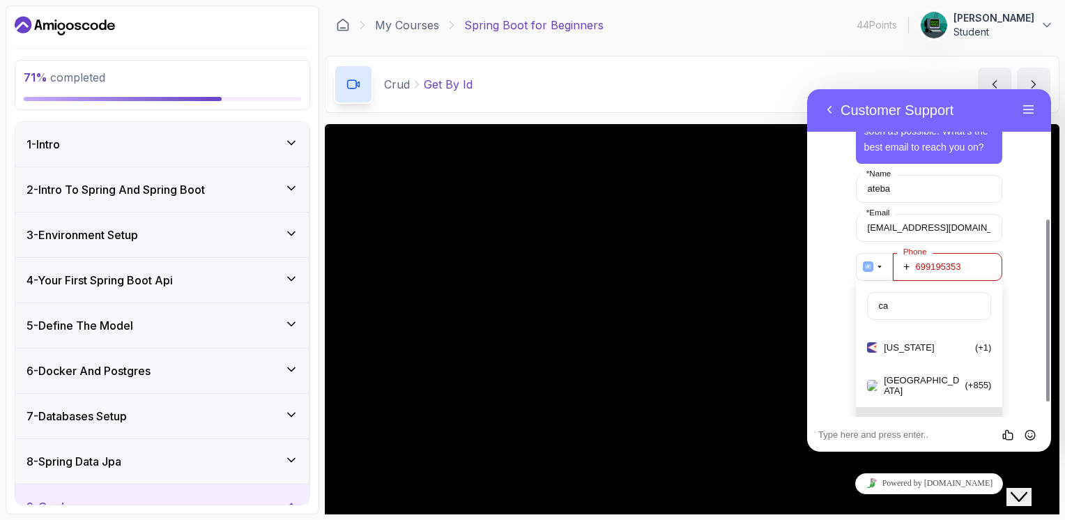
click at [930, 418] on p "Cameroon" at bounding box center [924, 428] width 81 height 21
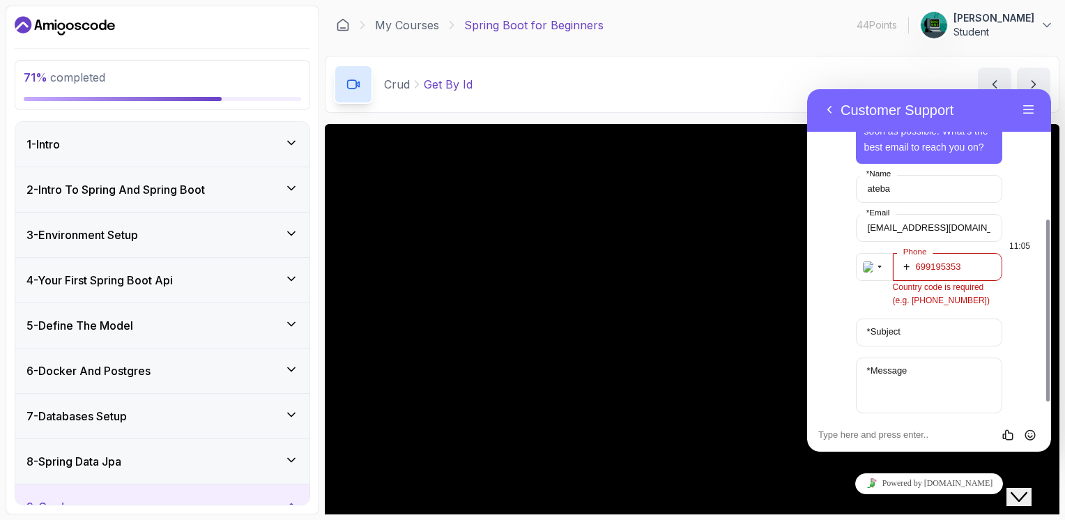
click at [939, 274] on input "699195353" at bounding box center [948, 267] width 110 height 28
type input "237"
click at [925, 336] on input "* Subject" at bounding box center [929, 333] width 147 height 28
click at [914, 263] on input "237" at bounding box center [948, 267] width 110 height 28
click at [954, 259] on input "237" at bounding box center [948, 267] width 110 height 28
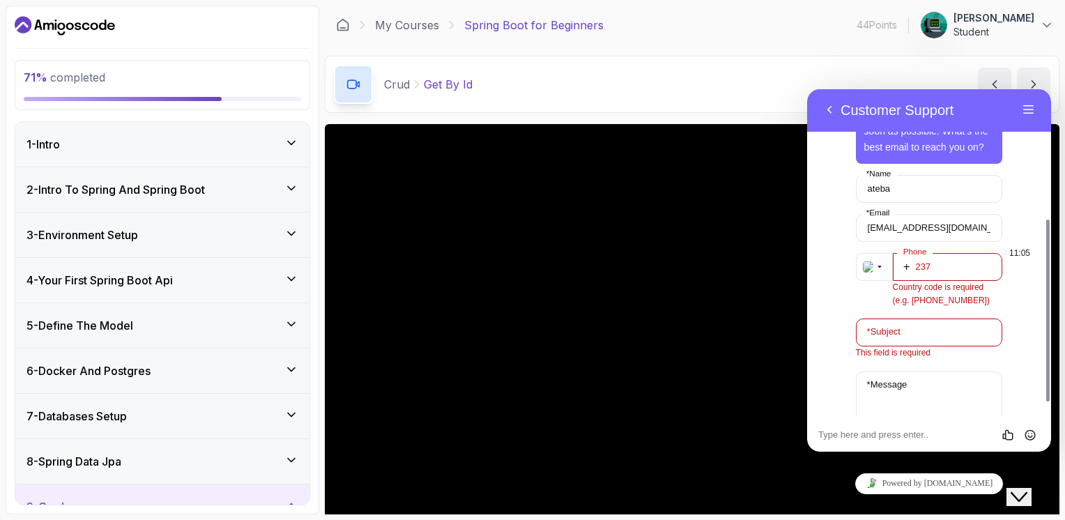
drag, startPoint x: 954, startPoint y: 259, endPoint x: 912, endPoint y: 265, distance: 43.0
click at [912, 265] on input "237" at bounding box center [948, 267] width 110 height 28
type input "2"
type input "699195353"
click at [878, 264] on icon "button" at bounding box center [879, 267] width 8 height 17
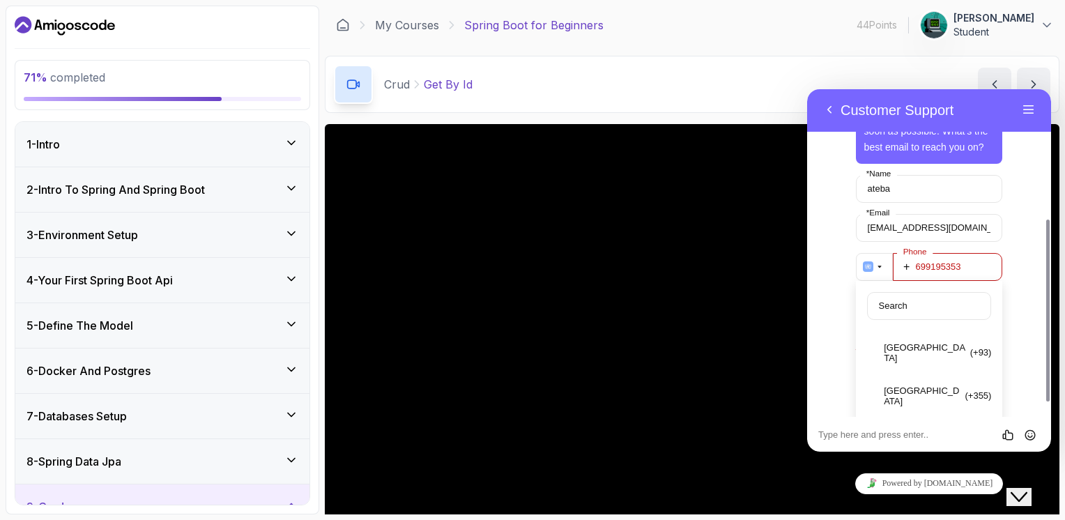
click at [878, 264] on icon "button" at bounding box center [879, 267] width 8 height 17
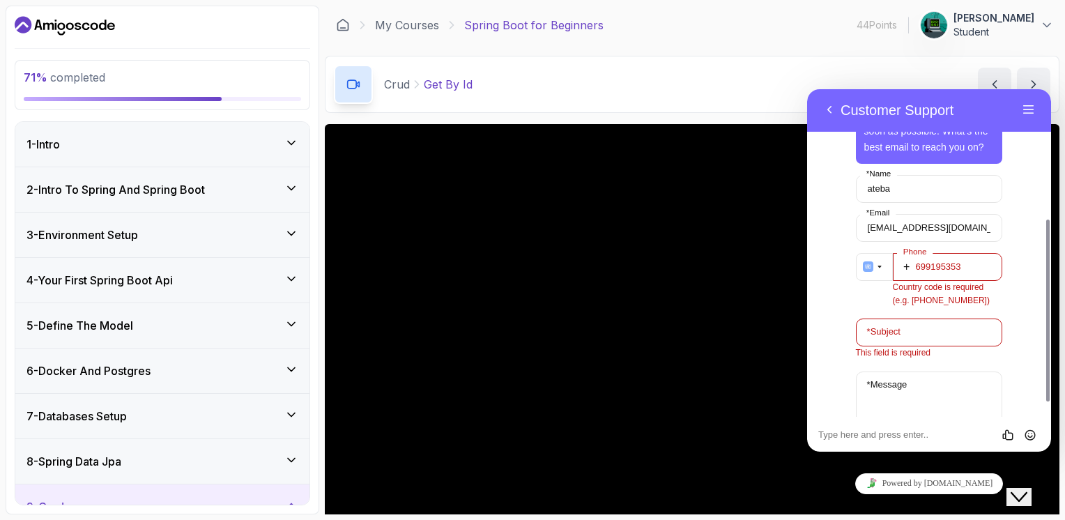
click at [878, 264] on icon "button" at bounding box center [879, 267] width 8 height 17
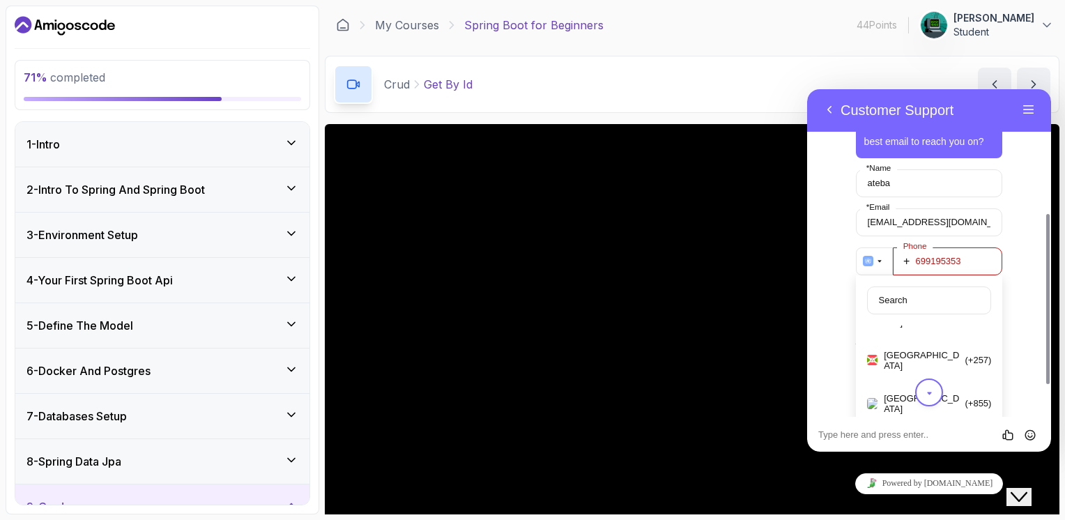
scroll to position [1592, 0]
click at [1030, 519] on html "71 % completed 1 - Intro 2 - Intro To Spring And Spring Boot 3 - Environment Se…" at bounding box center [532, 260] width 1065 height 520
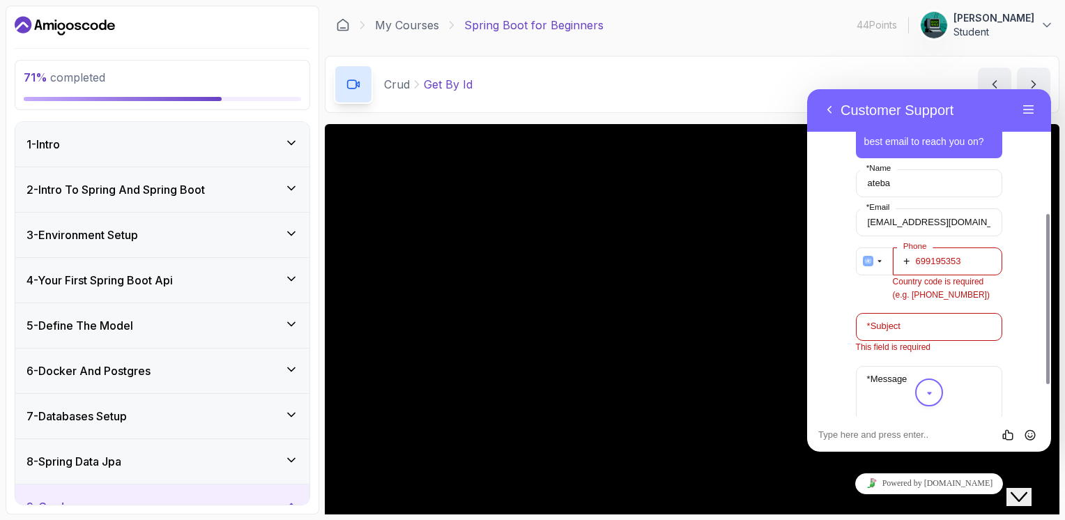
click at [269, 236] on div "3 - Environment Setup" at bounding box center [162, 235] width 272 height 17
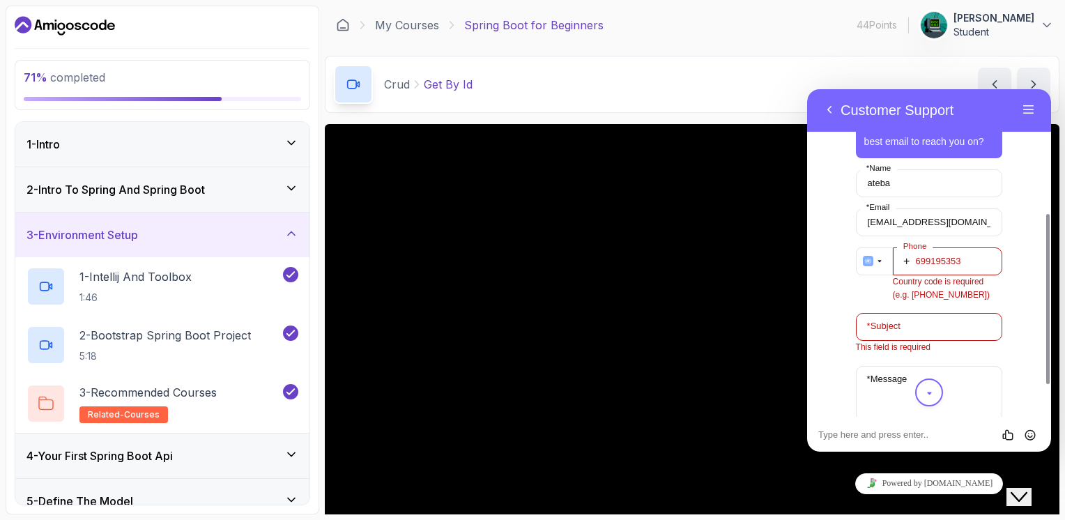
click at [268, 445] on div "4 - Your First Spring Boot Api" at bounding box center [162, 456] width 294 height 45
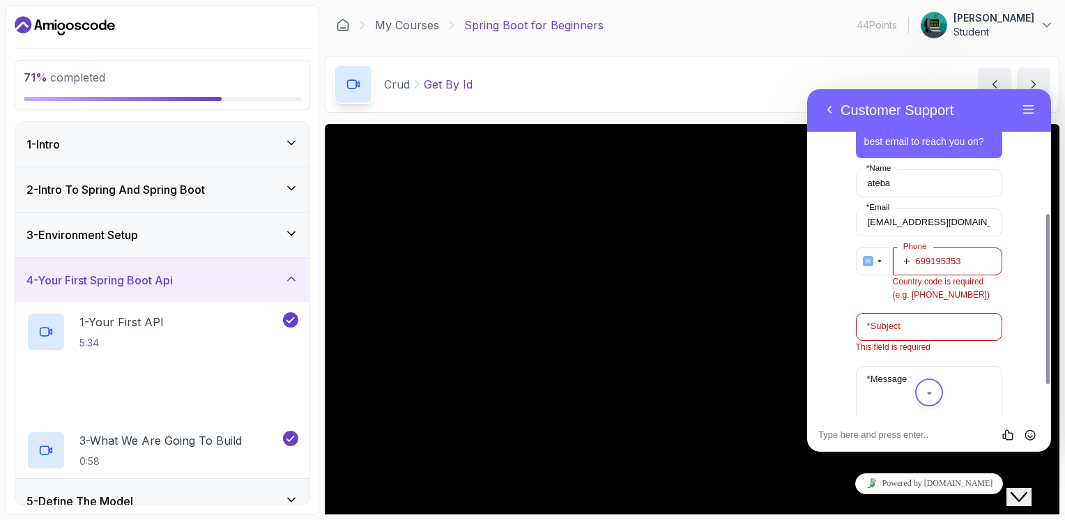
scroll to position [332, 0]
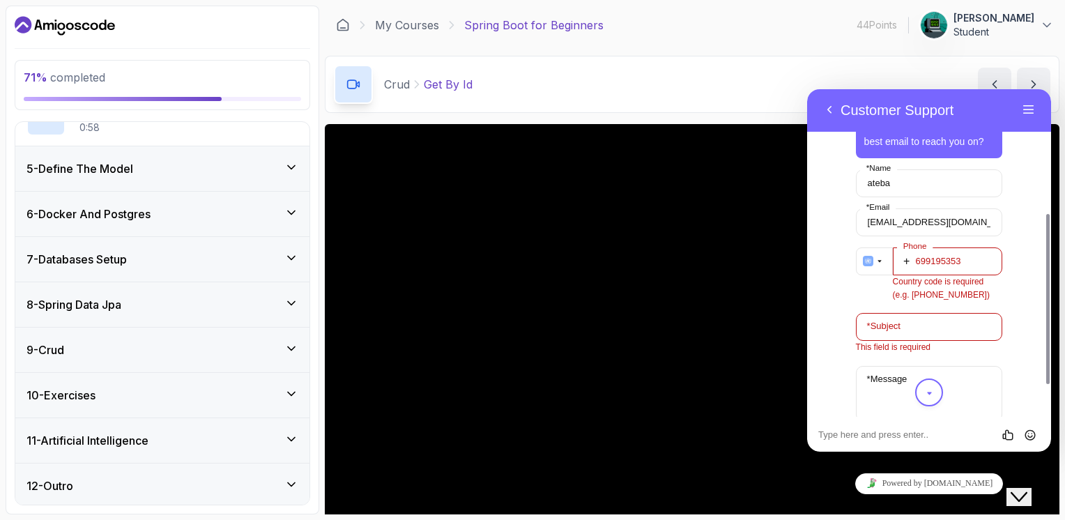
click at [288, 166] on icon at bounding box center [291, 167] width 14 height 14
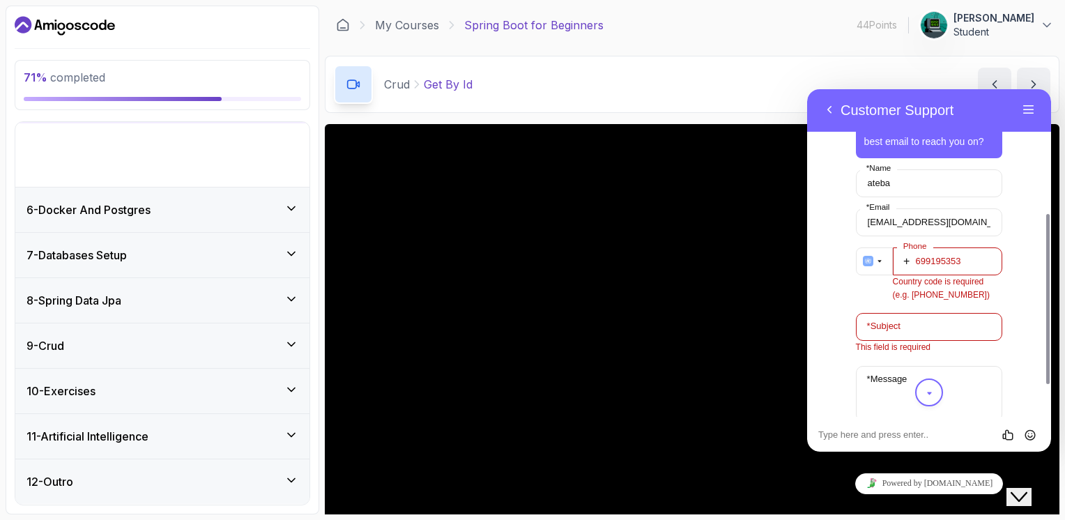
scroll to position [157, 0]
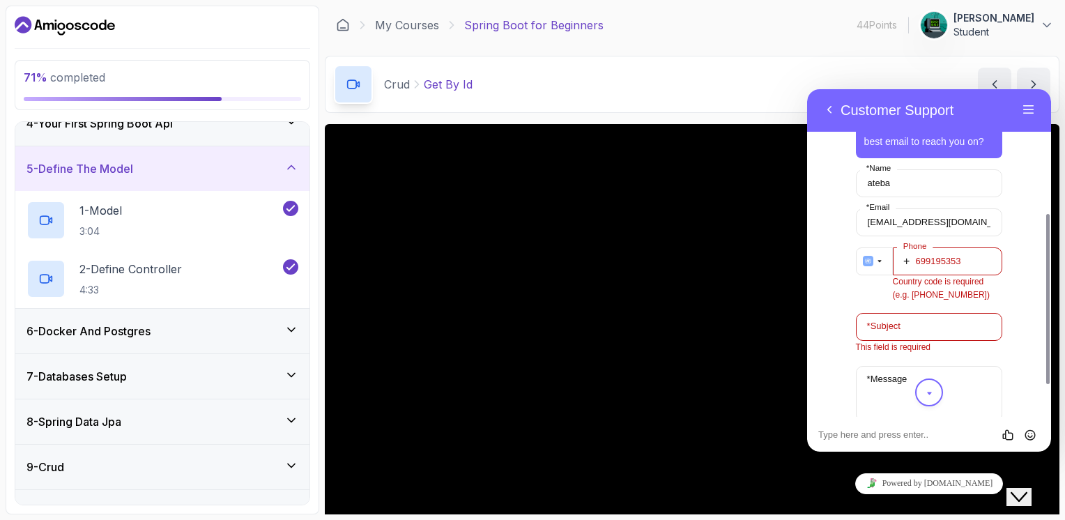
click at [1027, 492] on icon "$i18n('chat', 'chat_widget')" at bounding box center [1019, 497] width 17 height 10
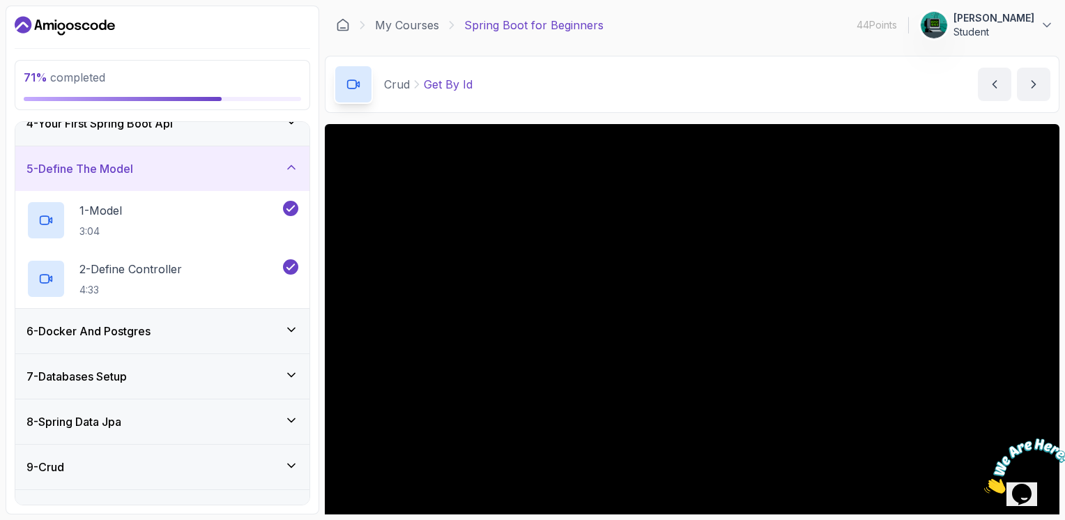
click at [137, 323] on h3 "6 - Docker And Postgres" at bounding box center [88, 331] width 124 height 17
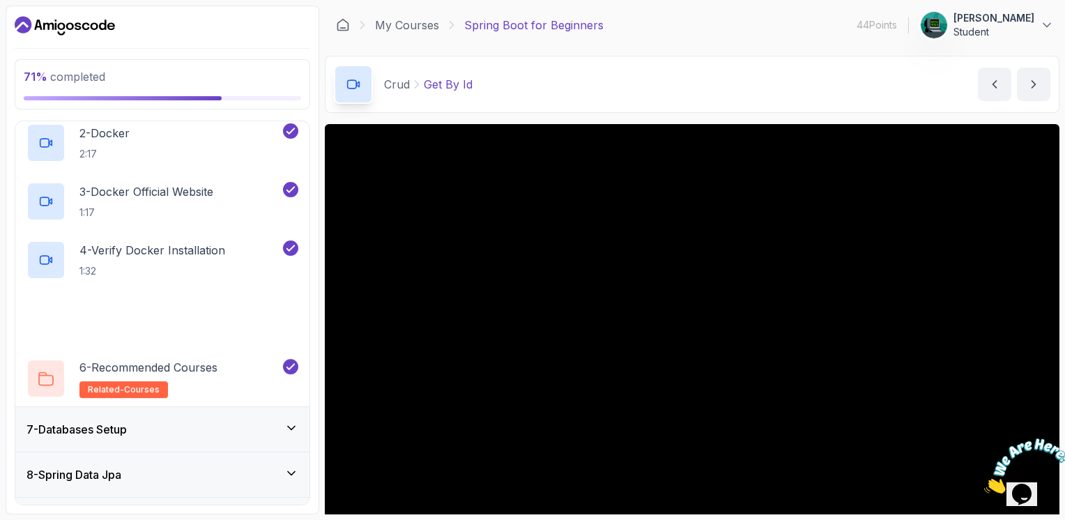
scroll to position [508, 0]
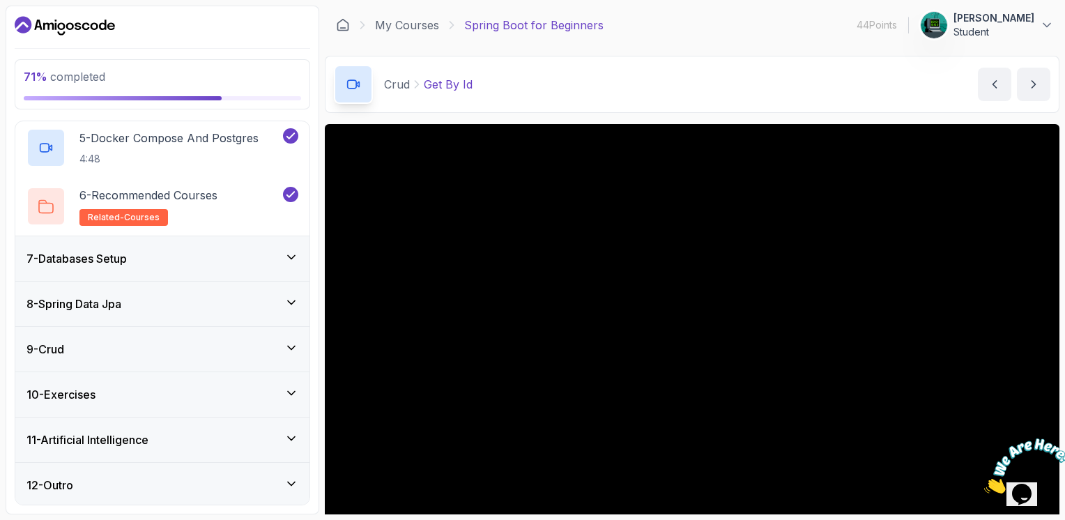
click at [231, 252] on div "7 - Databases Setup" at bounding box center [162, 258] width 272 height 17
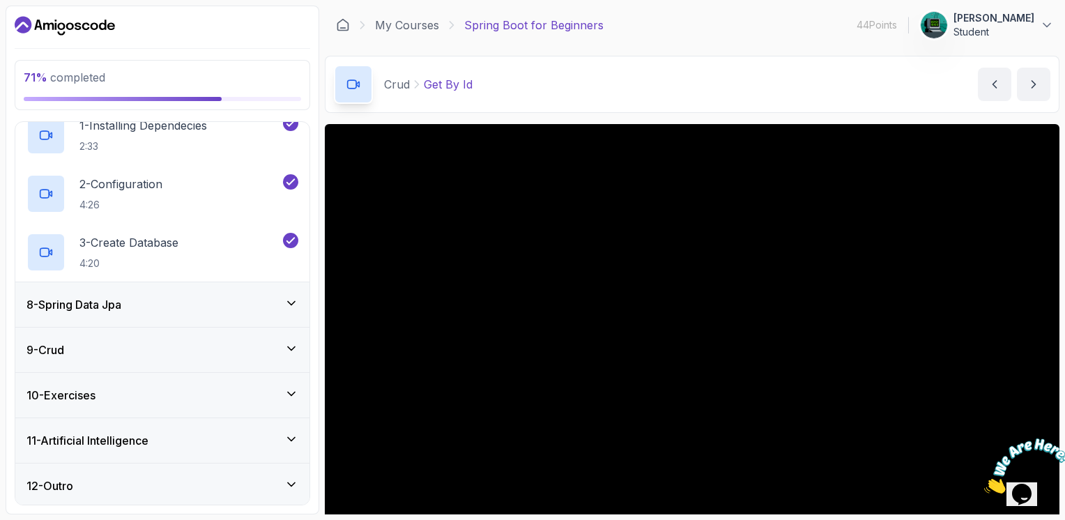
click at [266, 291] on div "8 - Spring Data Jpa" at bounding box center [162, 304] width 294 height 45
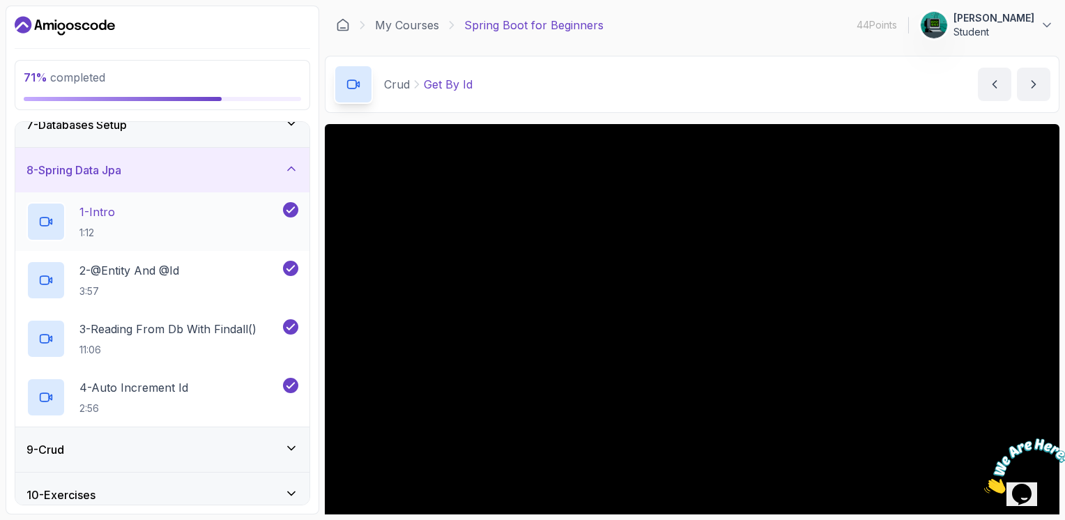
scroll to position [391, 0]
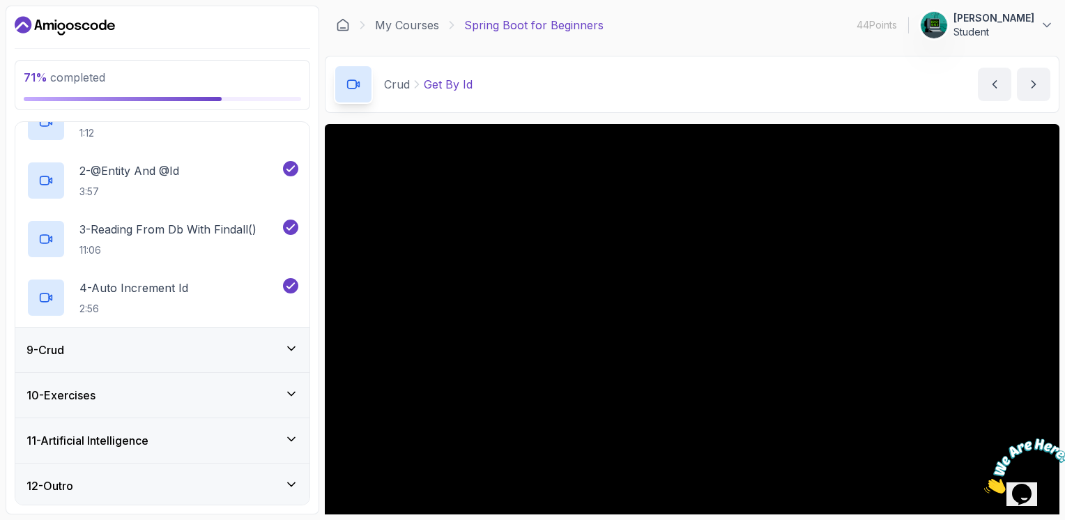
click at [229, 342] on div "9 - Crud" at bounding box center [162, 350] width 272 height 17
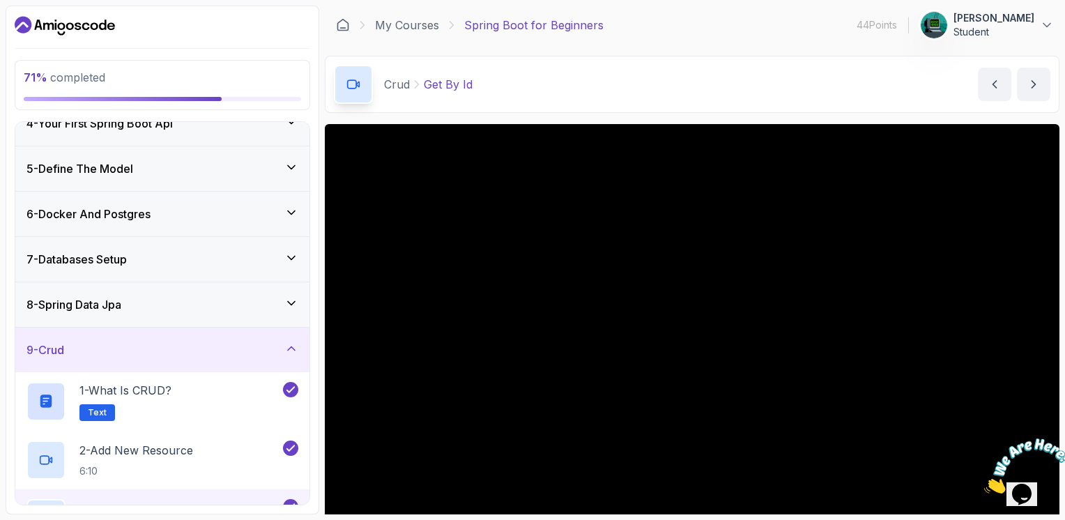
scroll to position [332, 0]
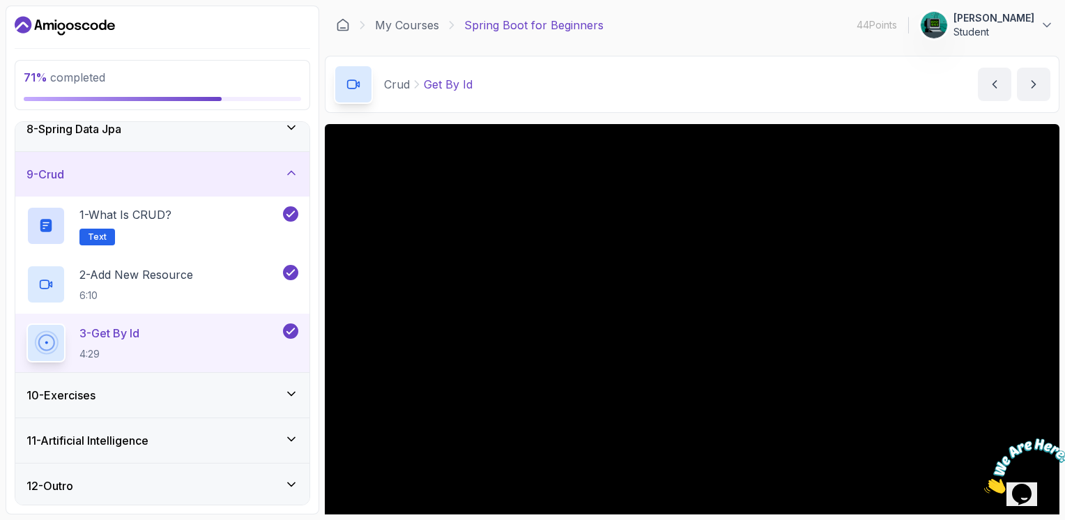
click at [243, 390] on div "10 - Exercises" at bounding box center [162, 395] width 272 height 17
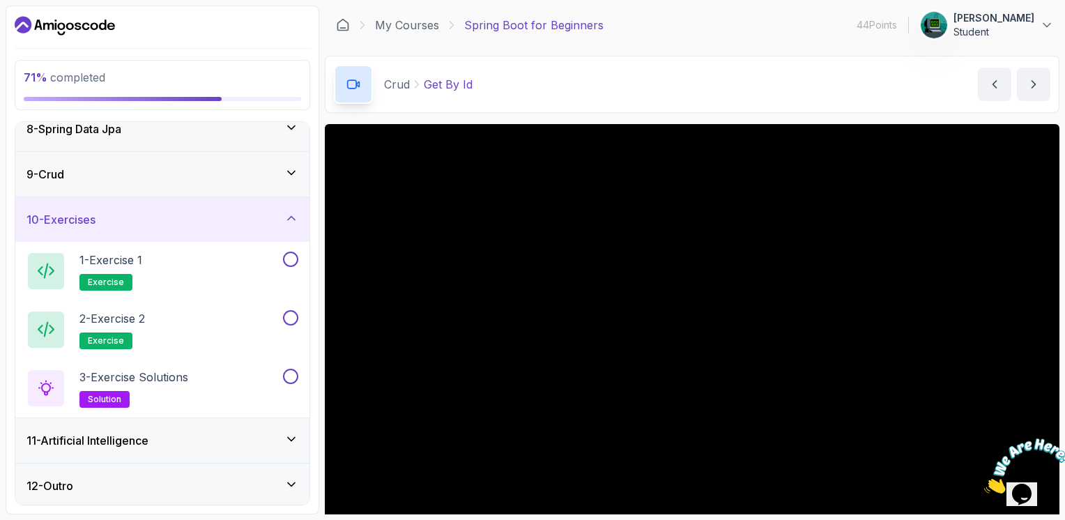
click at [201, 432] on div "11 - Artificial Intelligence" at bounding box center [162, 440] width 272 height 17
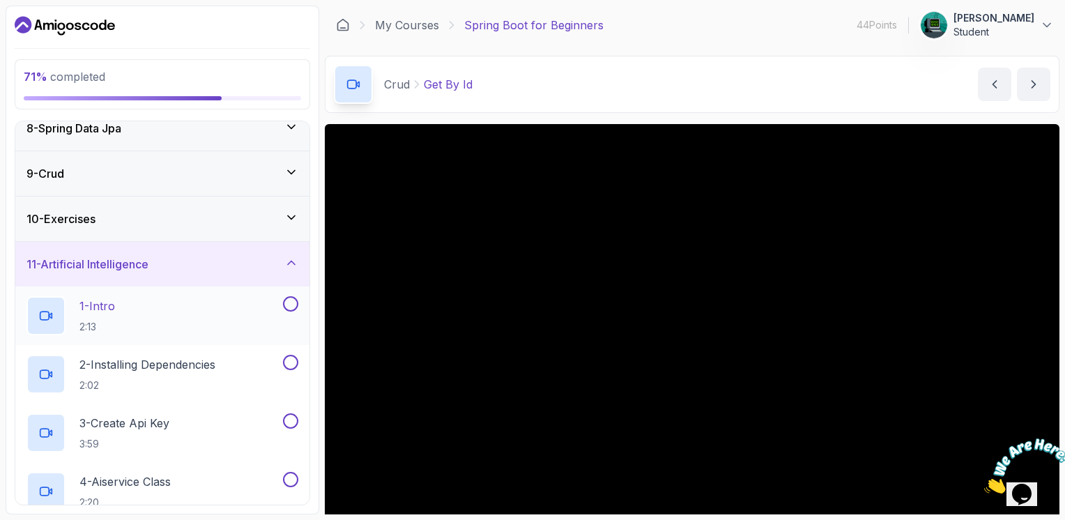
click at [186, 322] on div "1 - Intro 2:13" at bounding box center [153, 315] width 254 height 39
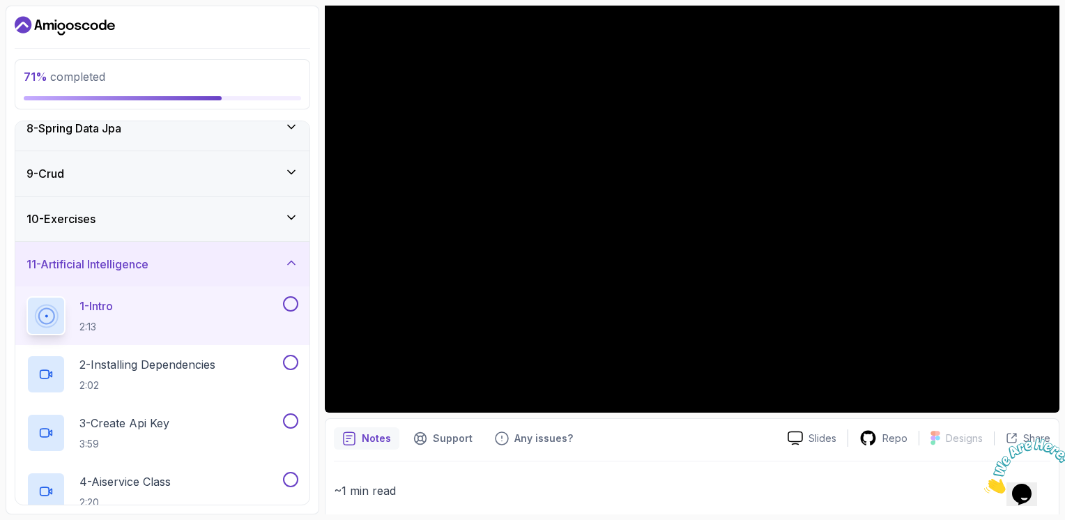
scroll to position [224, 0]
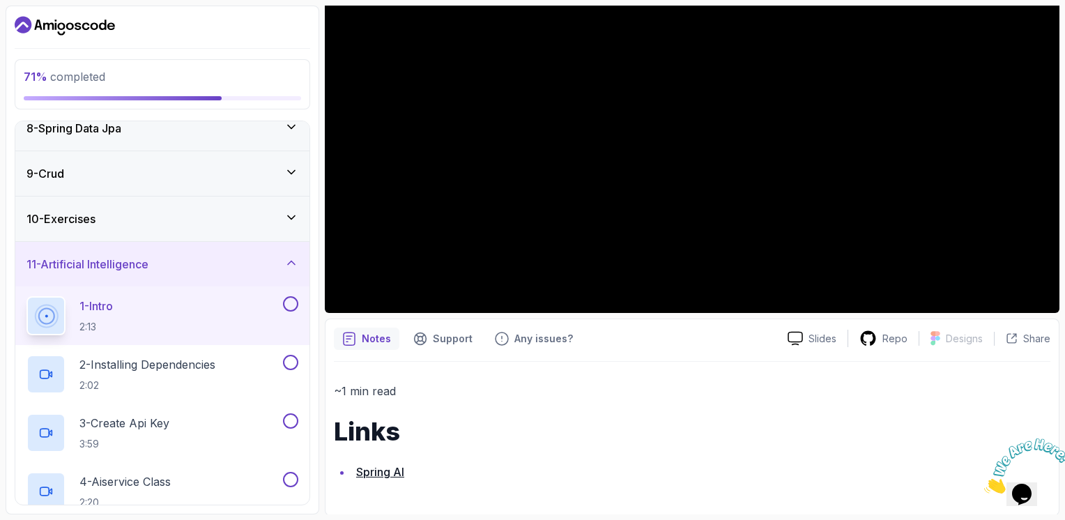
click at [381, 472] on link "Spring AI" at bounding box center [380, 472] width 48 height 14
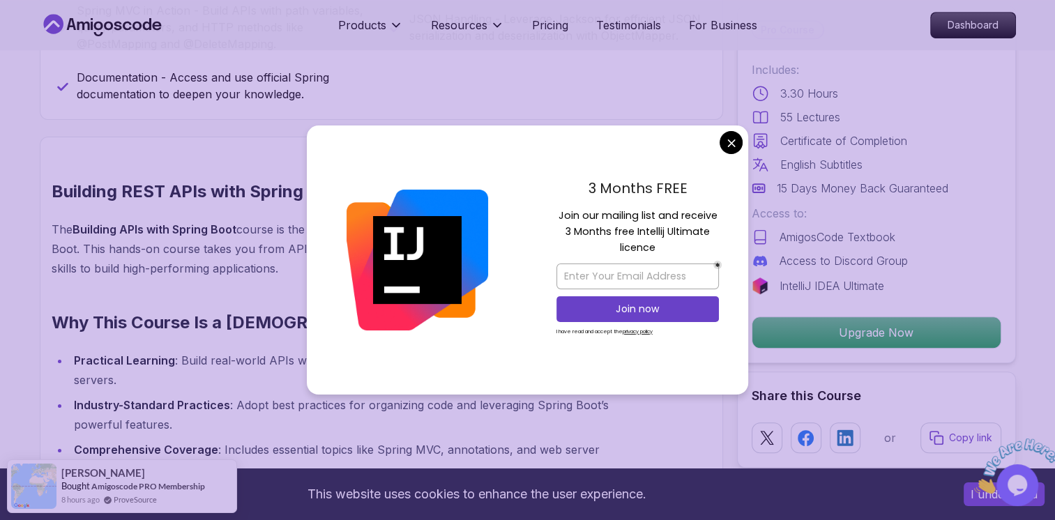
scroll to position [882, 0]
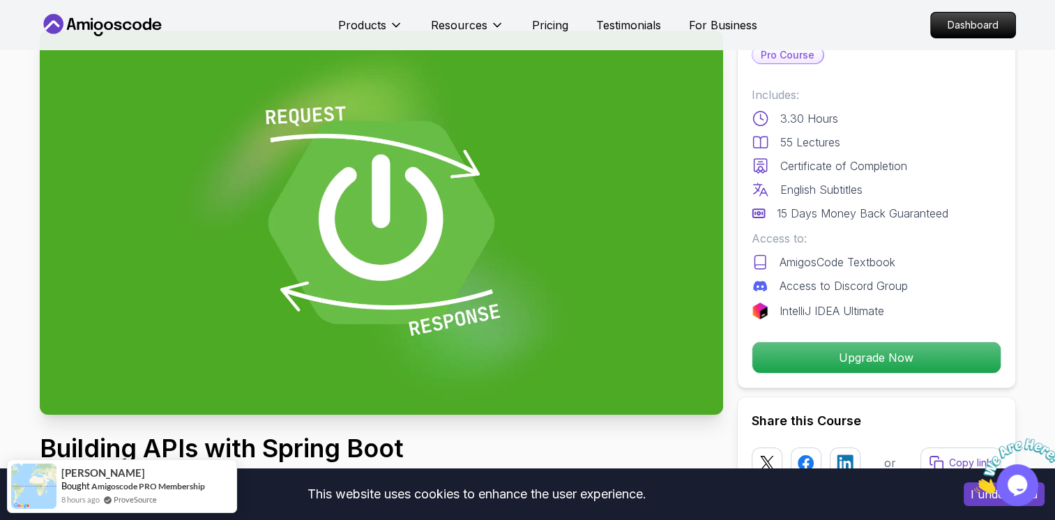
scroll to position [0, 0]
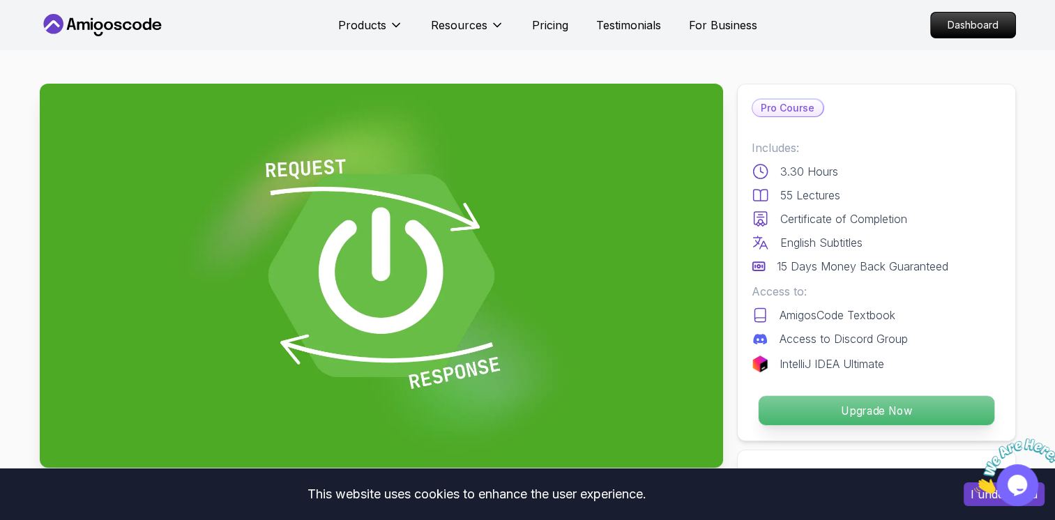
click at [825, 408] on p "Upgrade Now" at bounding box center [876, 410] width 236 height 29
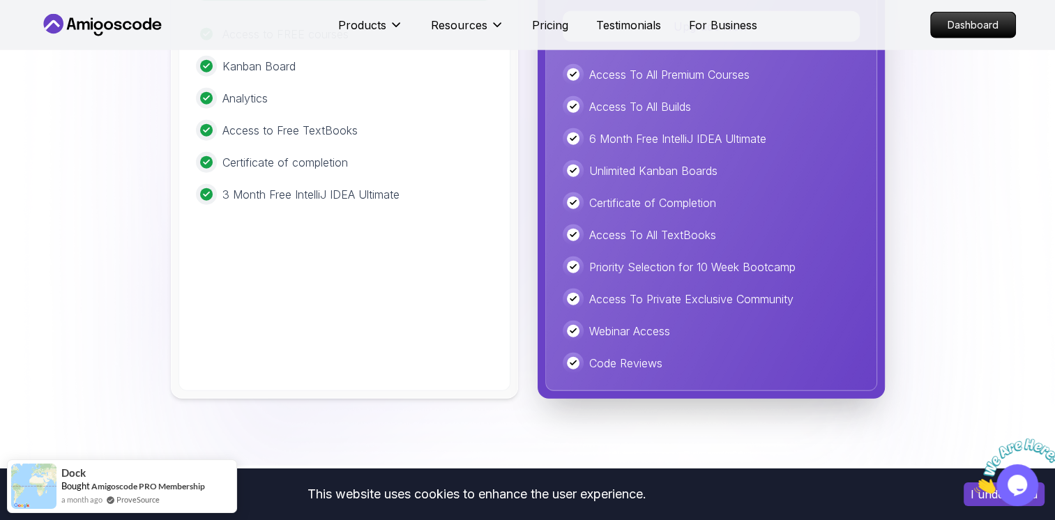
scroll to position [3496, 0]
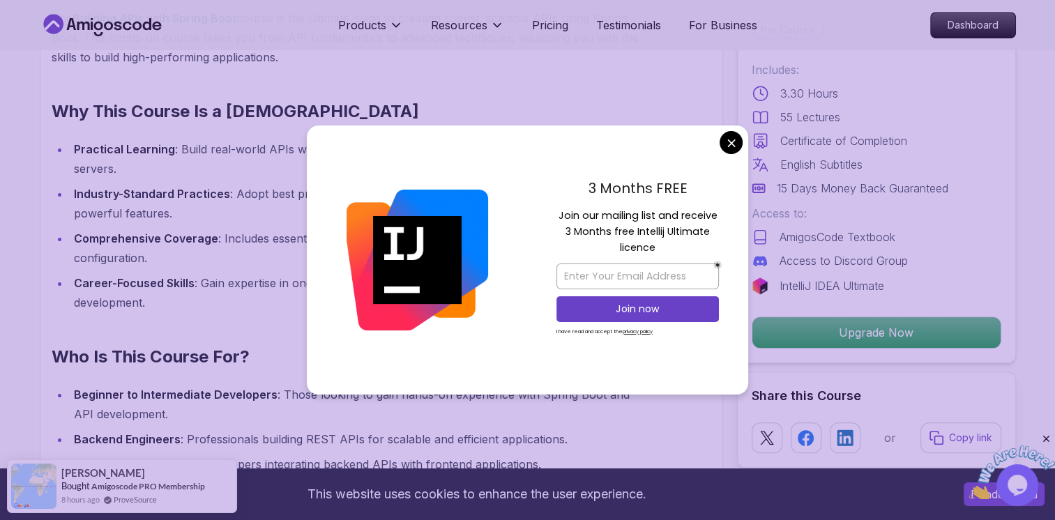
scroll to position [1255, 0]
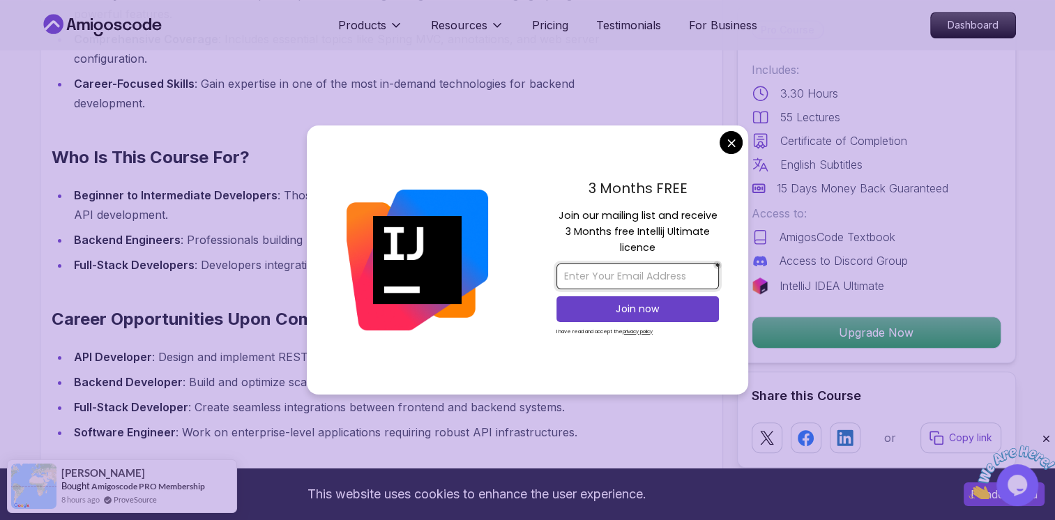
click at [590, 277] on input "email" at bounding box center [637, 276] width 162 height 26
type input "[EMAIL_ADDRESS][DOMAIN_NAME]"
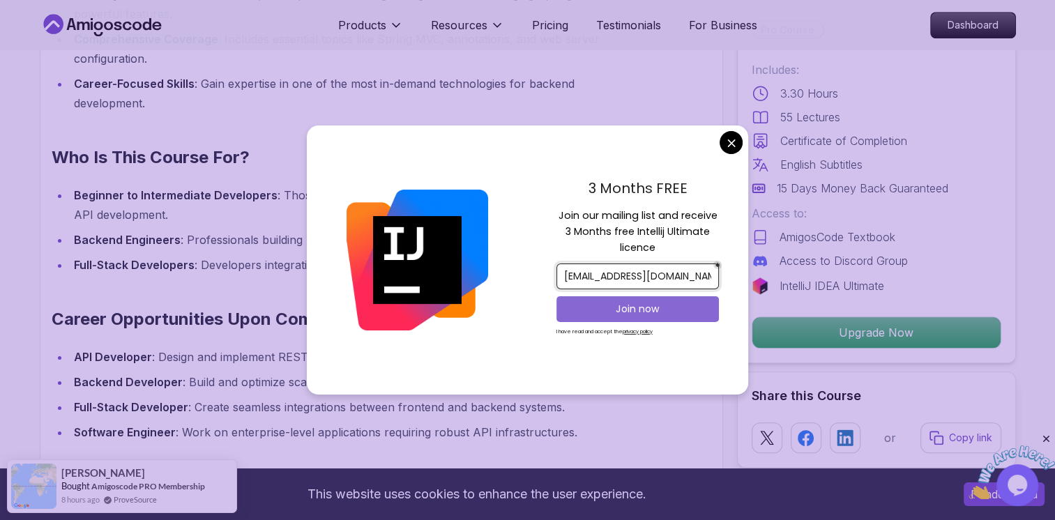
click at [597, 314] on p "Join now" at bounding box center [638, 309] width 132 height 14
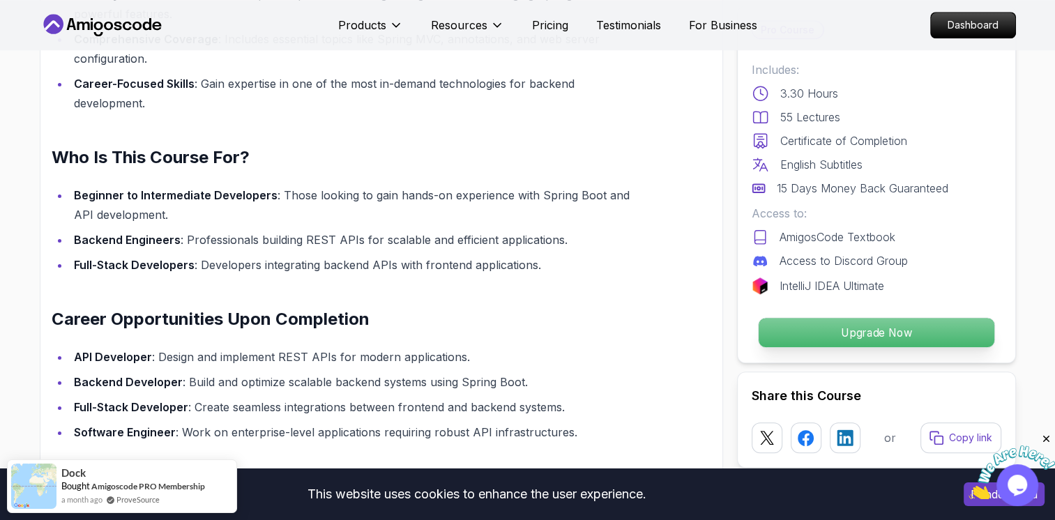
click at [913, 337] on p "Upgrade Now" at bounding box center [876, 332] width 236 height 29
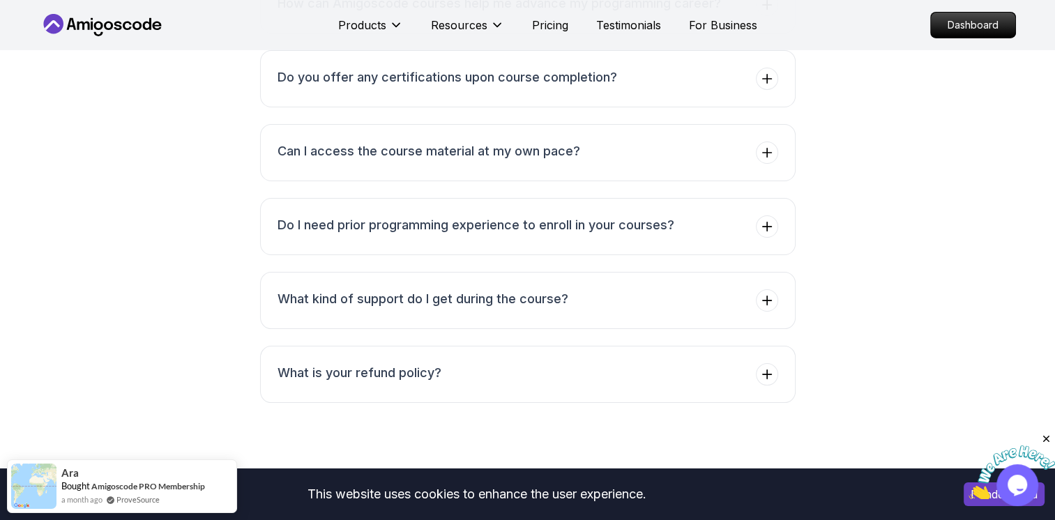
scroll to position [4739, 0]
